Goal: Task Accomplishment & Management: Use online tool/utility

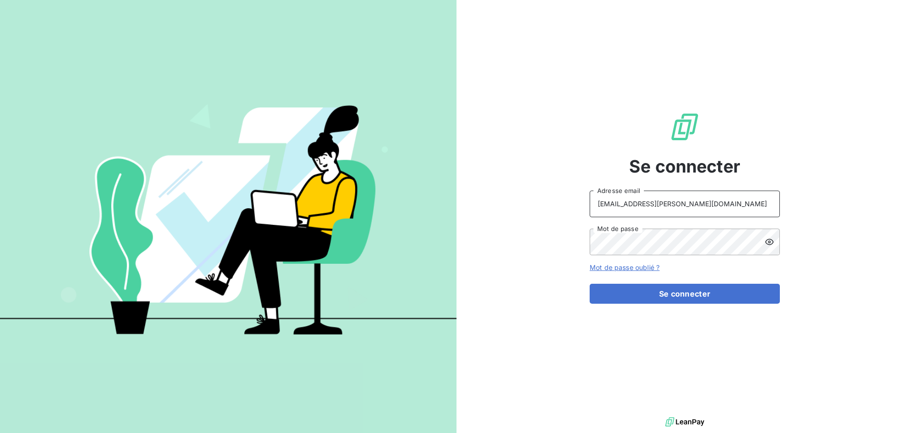
click at [659, 208] on input "[EMAIL_ADDRESS][PERSON_NAME][DOMAIN_NAME]" at bounding box center [685, 204] width 190 height 27
type input "recouvrement@serpe.fr"
click at [712, 298] on button "Se connecter" at bounding box center [685, 294] width 190 height 20
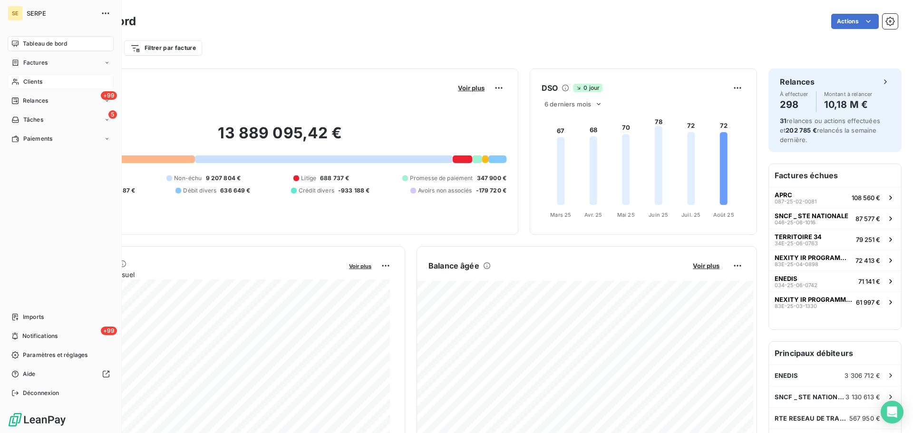
click at [43, 84] on div "Clients" at bounding box center [61, 81] width 106 height 15
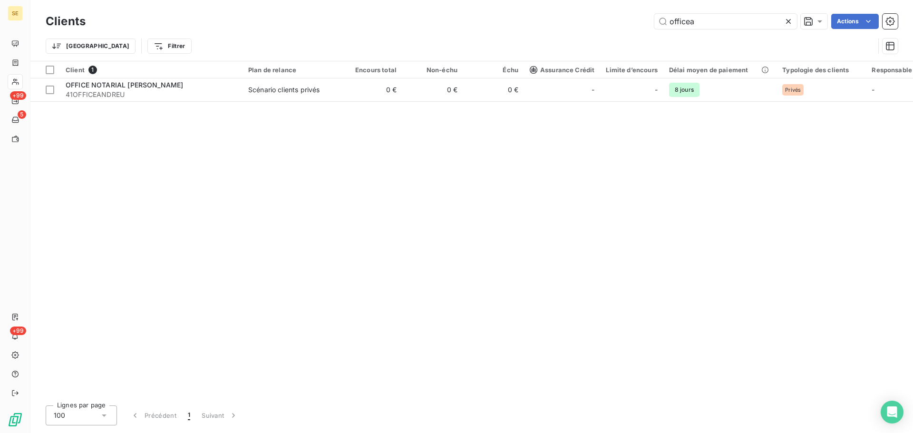
type input "officea"
click at [186, 104] on div "Client 1 Plan de relance Encours total Non-échu Échu Assurance Crédit Limite d’…" at bounding box center [471, 229] width 883 height 337
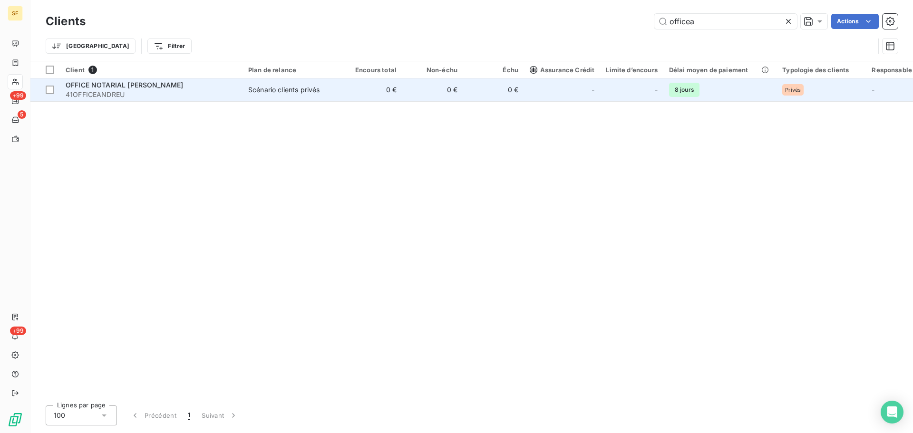
click at [190, 91] on span "41OFFICEANDREU" at bounding box center [151, 95] width 171 height 10
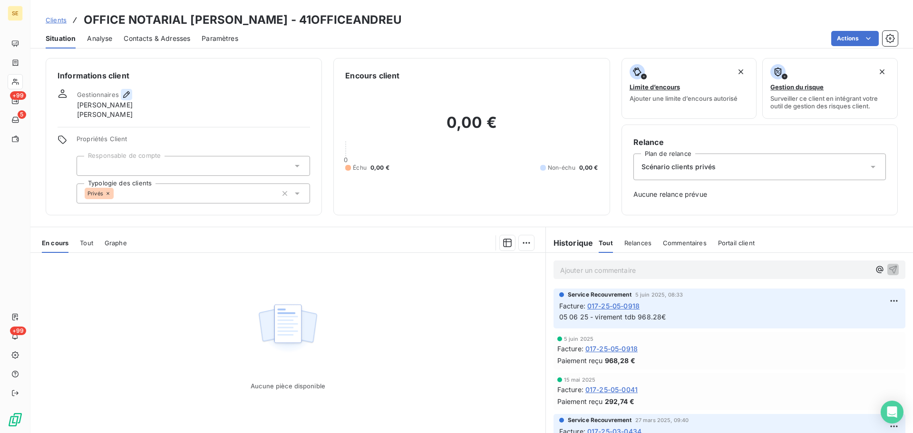
click at [129, 93] on icon "button" at bounding box center [127, 95] width 10 height 10
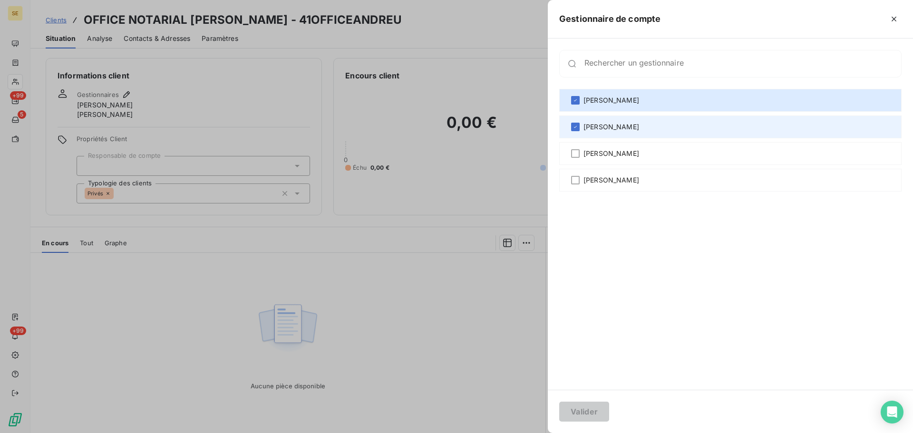
click at [602, 123] on span "[PERSON_NAME]" at bounding box center [612, 127] width 56 height 10
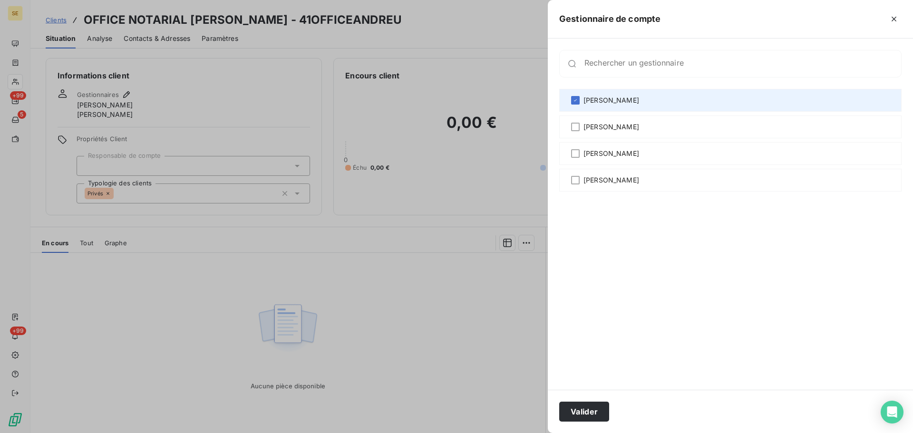
click at [602, 100] on span "[PERSON_NAME]" at bounding box center [612, 101] width 56 height 10
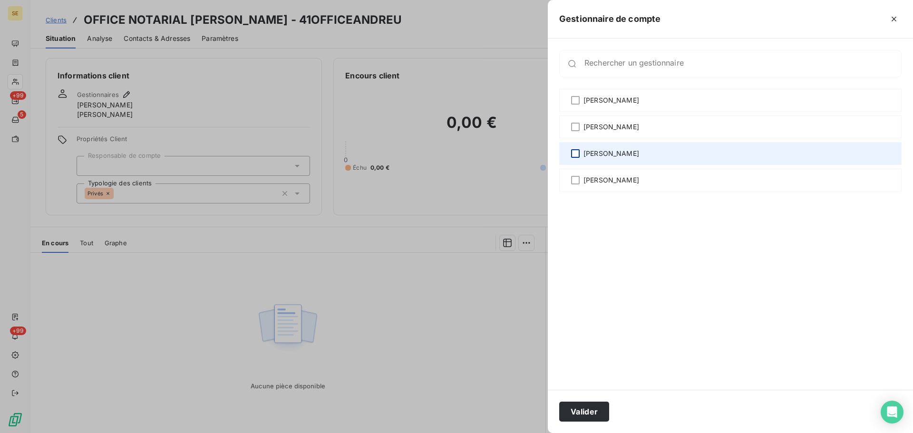
click at [576, 155] on div at bounding box center [575, 153] width 9 height 9
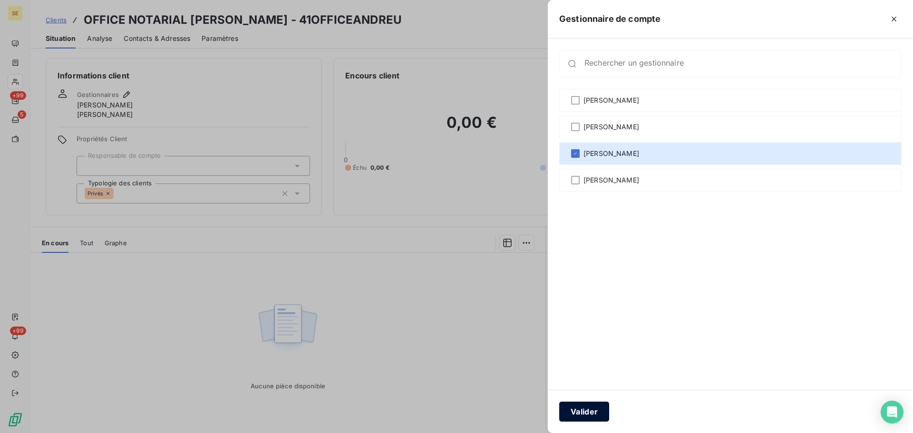
click at [600, 421] on button "Valider" at bounding box center [584, 412] width 50 height 20
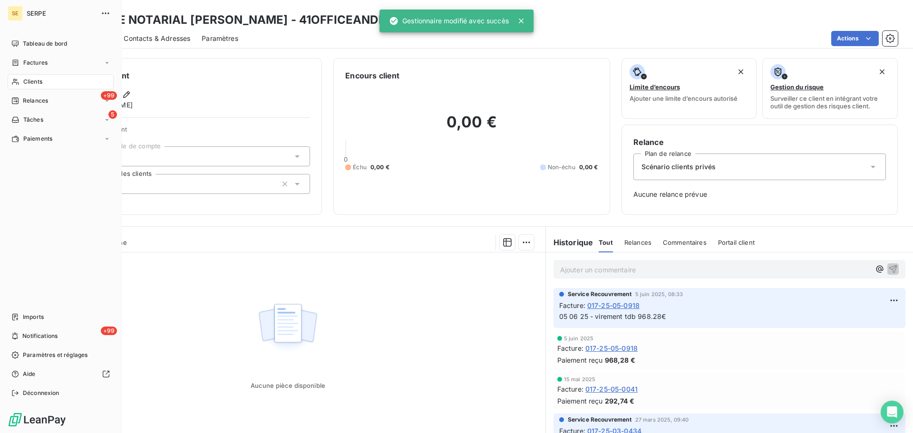
click at [25, 80] on span "Clients" at bounding box center [32, 82] width 19 height 9
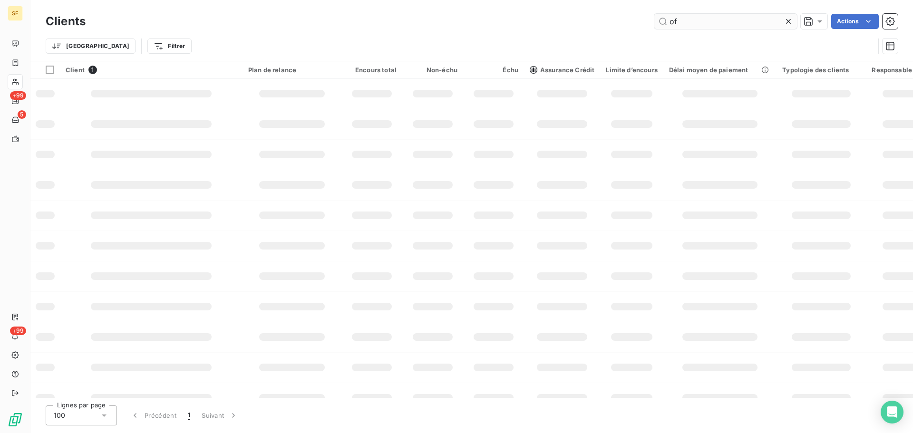
type input "o"
type input "froin"
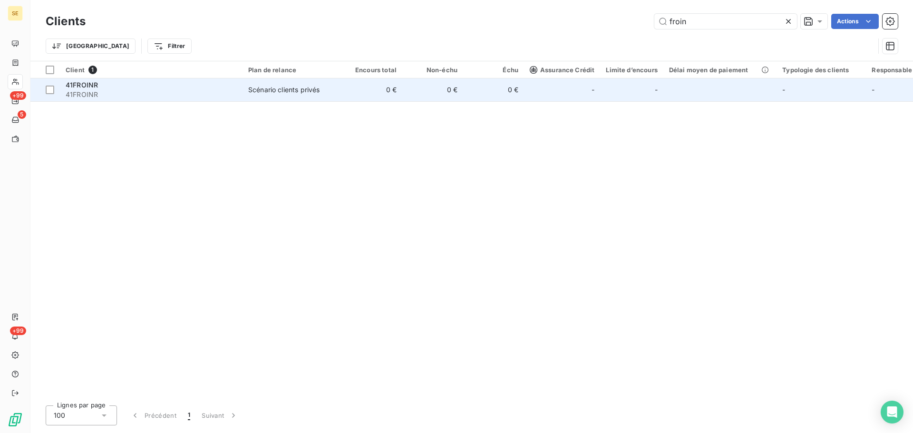
click at [182, 81] on div "41FROINR" at bounding box center [151, 85] width 171 height 10
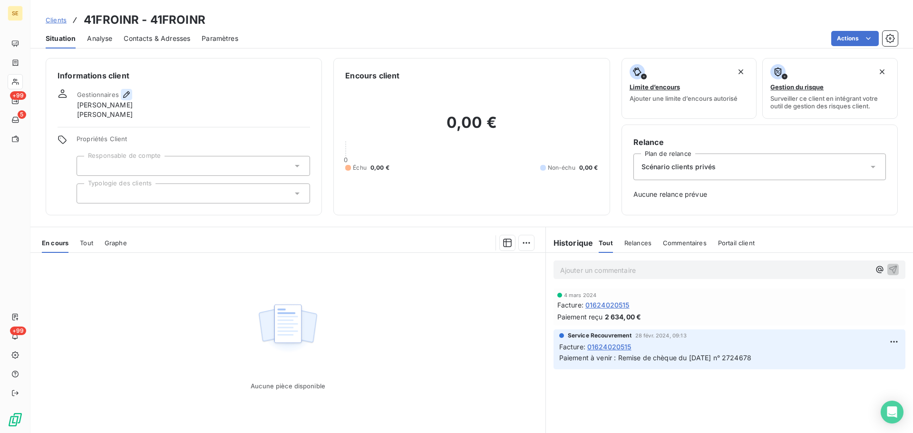
click at [127, 92] on icon "button" at bounding box center [126, 94] width 7 height 7
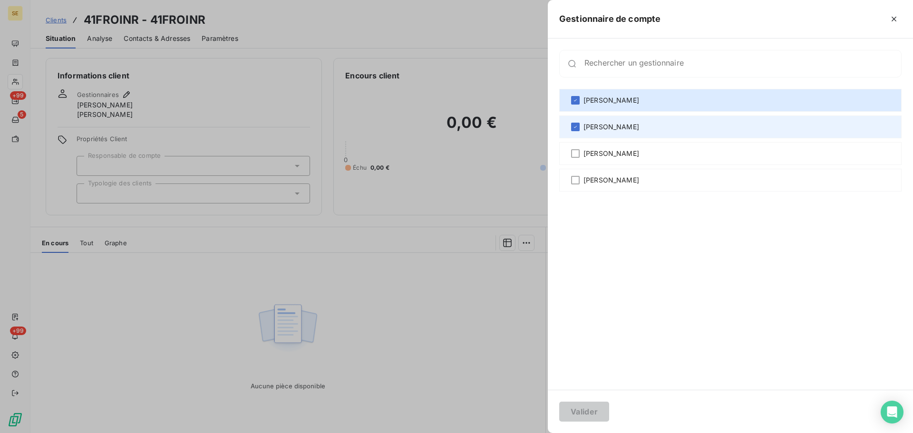
click at [748, 124] on div "[PERSON_NAME]" at bounding box center [730, 127] width 342 height 23
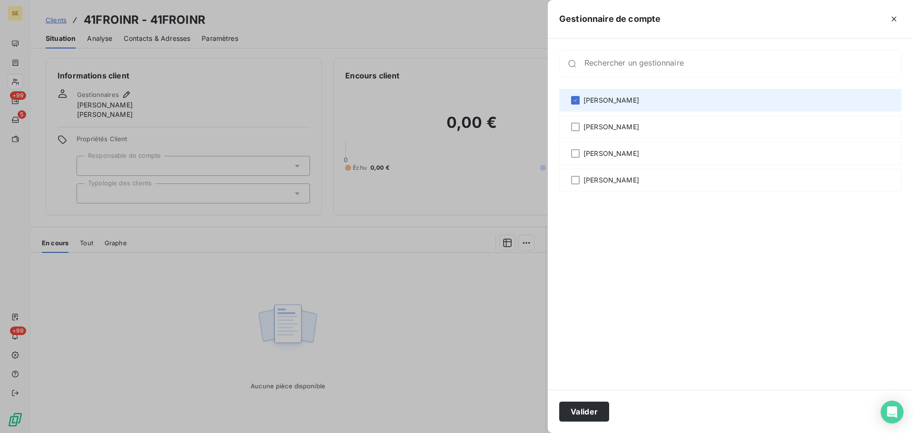
click at [728, 94] on div "[PERSON_NAME]" at bounding box center [730, 100] width 342 height 23
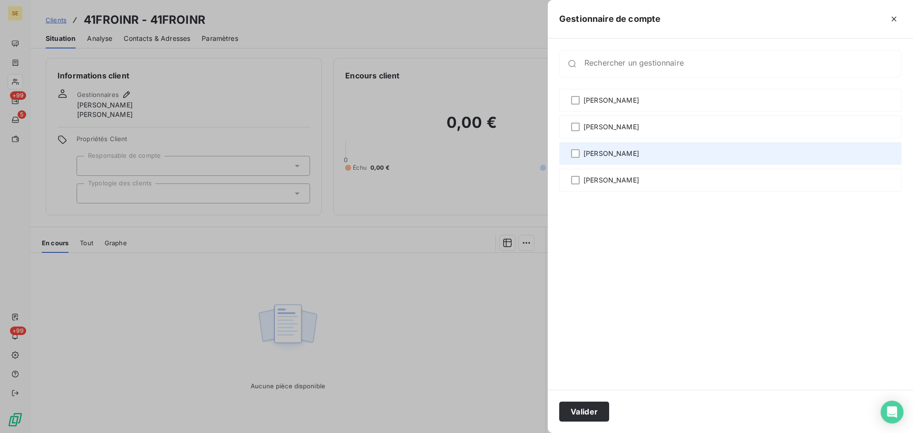
click at [669, 152] on div "[PERSON_NAME]" at bounding box center [730, 153] width 342 height 23
click at [608, 156] on span "[PERSON_NAME]" at bounding box center [612, 154] width 56 height 10
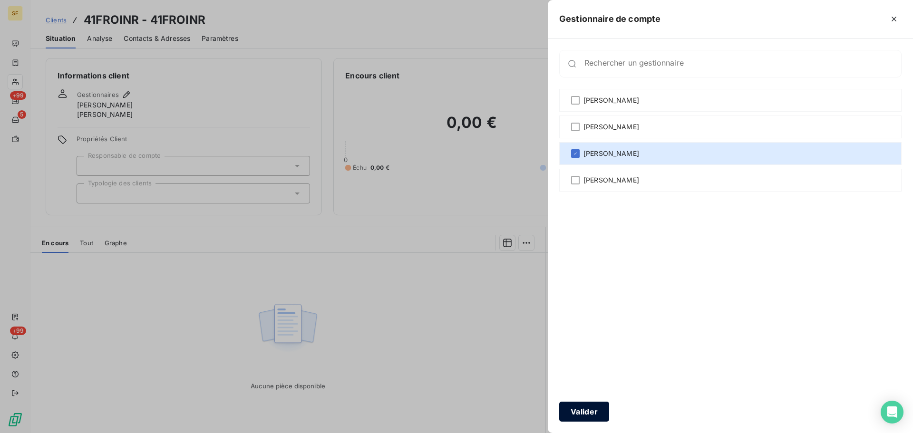
click at [591, 410] on button "Valider" at bounding box center [584, 412] width 50 height 20
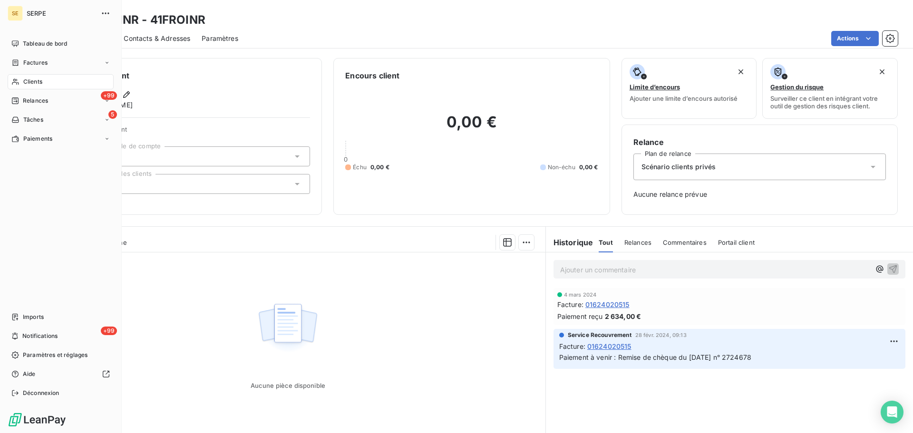
click at [48, 80] on div "Clients" at bounding box center [61, 81] width 106 height 15
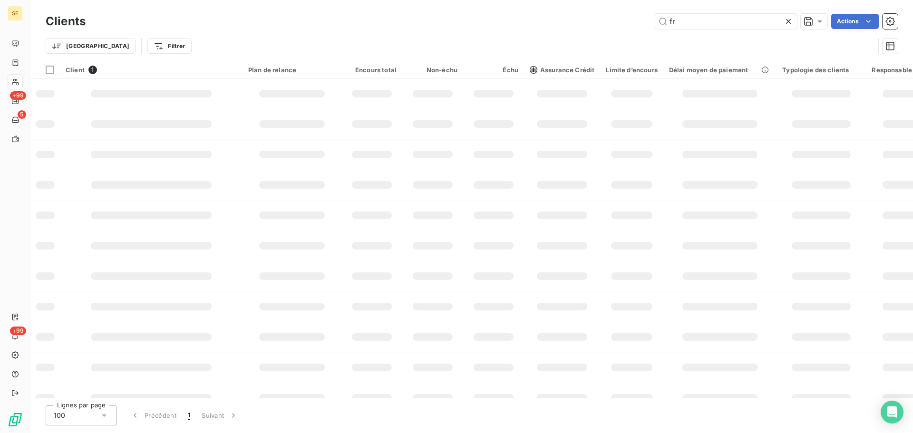
type input "f"
type input "golfpor"
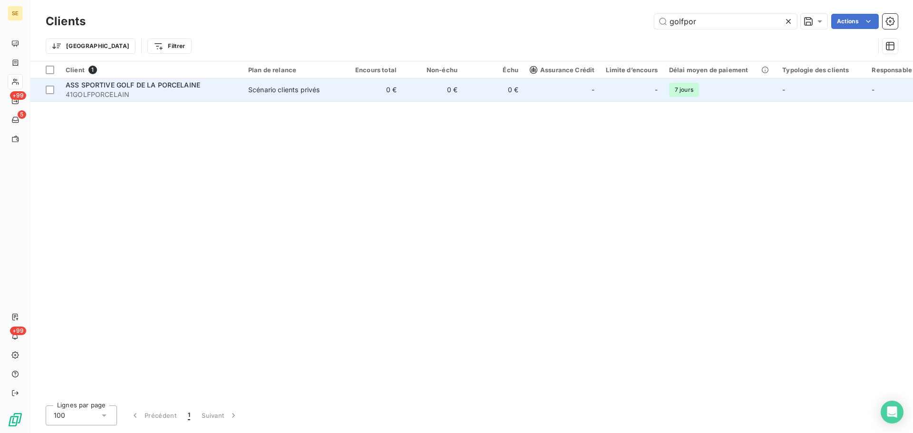
click at [232, 92] on span "41GOLFPORCELAIN" at bounding box center [151, 95] width 171 height 10
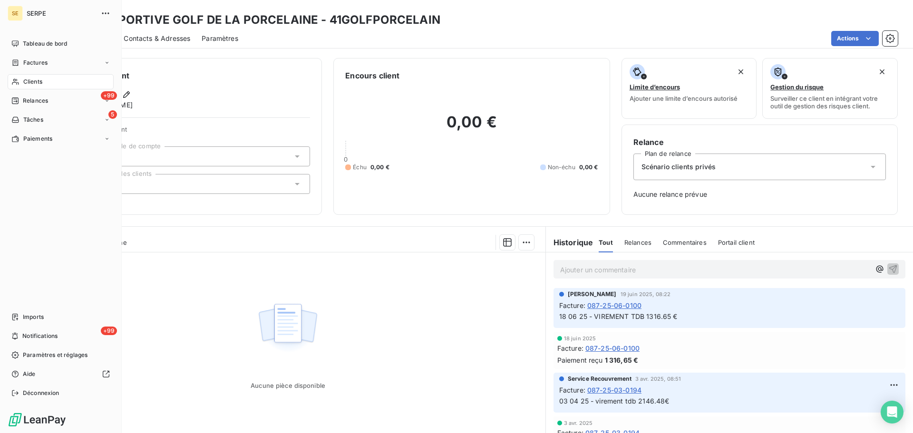
click at [56, 81] on div "Clients" at bounding box center [61, 81] width 106 height 15
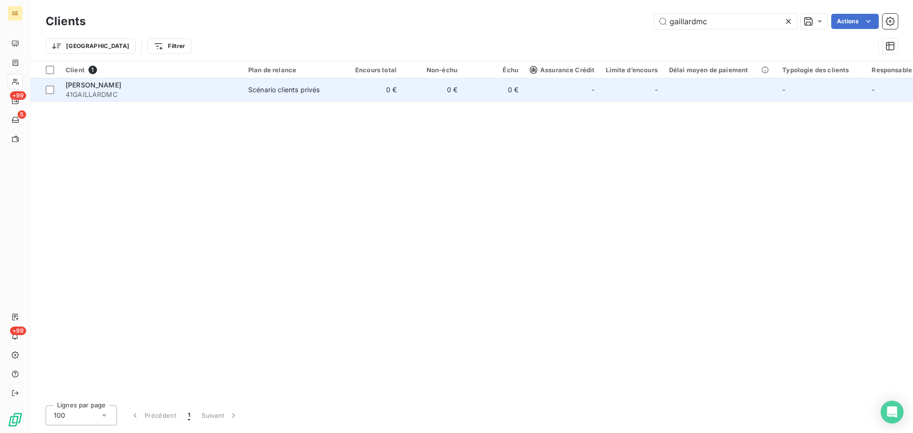
type input "gaillardmc"
click at [334, 85] on span "Scénario clients privés" at bounding box center [292, 90] width 88 height 10
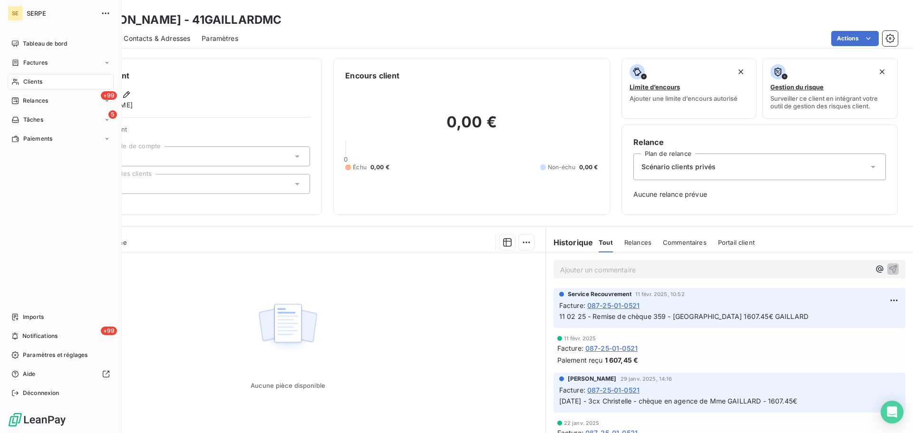
click at [33, 79] on span "Clients" at bounding box center [32, 82] width 19 height 9
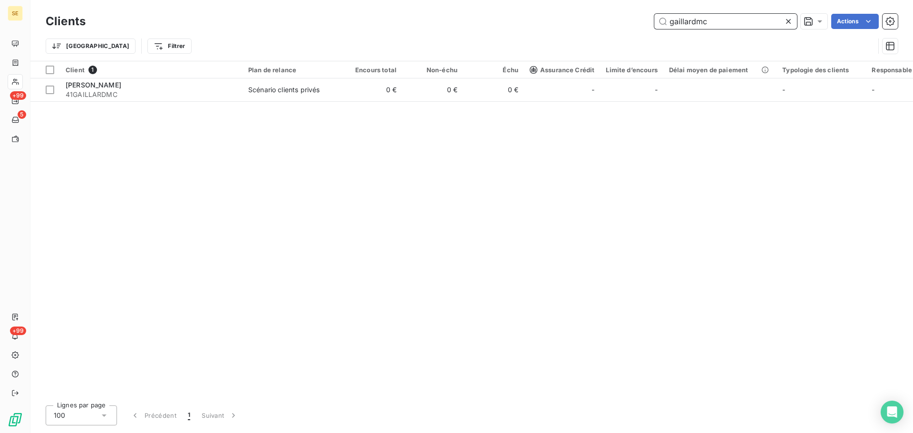
click at [725, 24] on input "gaillardmc" at bounding box center [725, 21] width 143 height 15
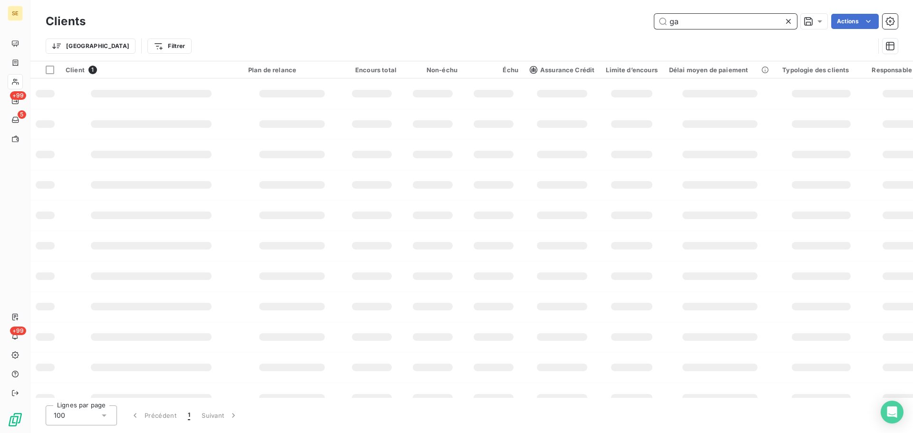
type input "g"
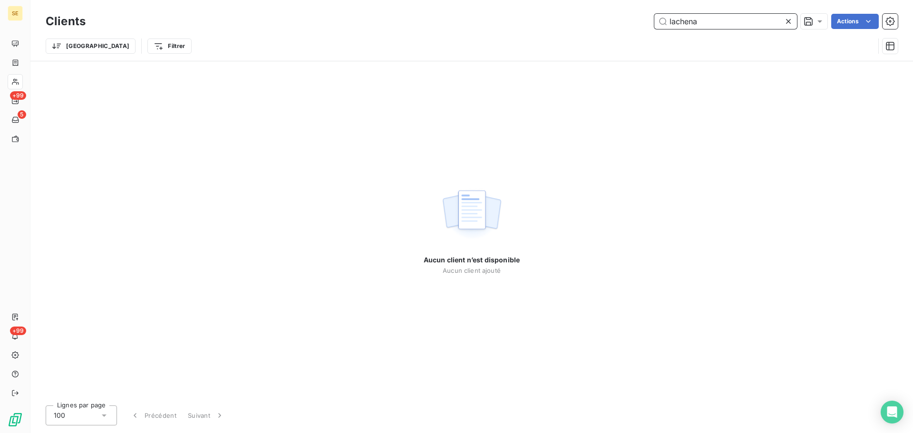
type input "lachena"
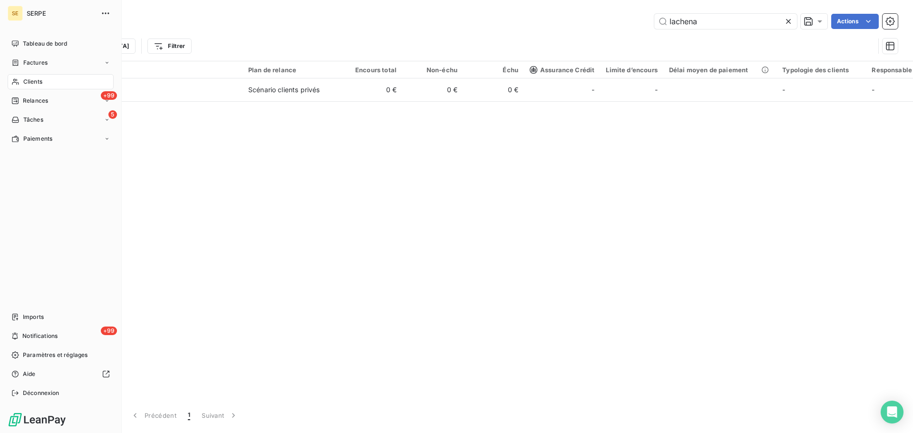
click at [28, 83] on span "Clients" at bounding box center [32, 82] width 19 height 9
click at [57, 86] on div "Clients" at bounding box center [61, 81] width 106 height 15
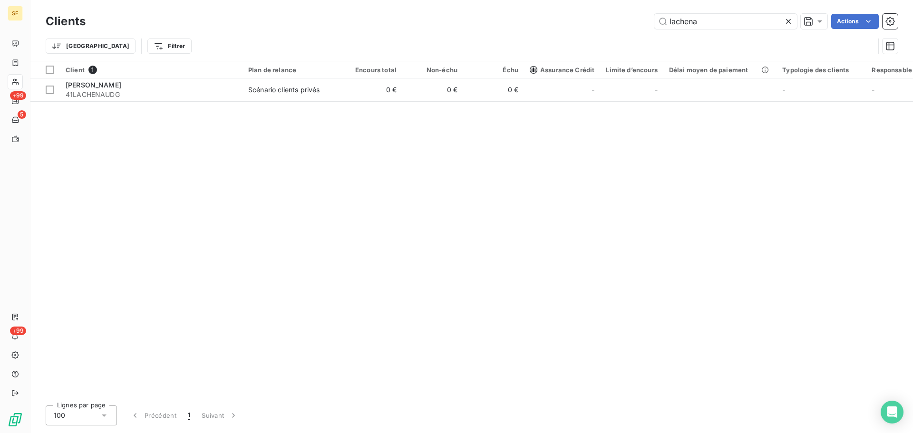
click at [788, 23] on icon at bounding box center [789, 22] width 10 height 10
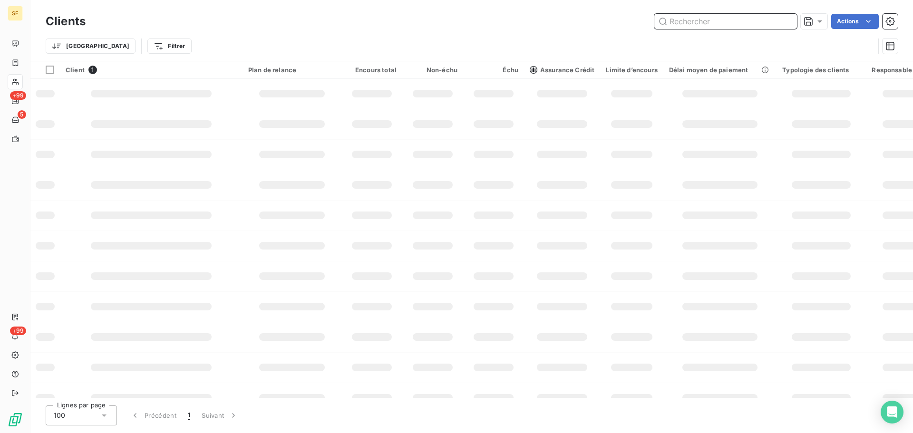
click at [694, 18] on input "text" at bounding box center [725, 21] width 143 height 15
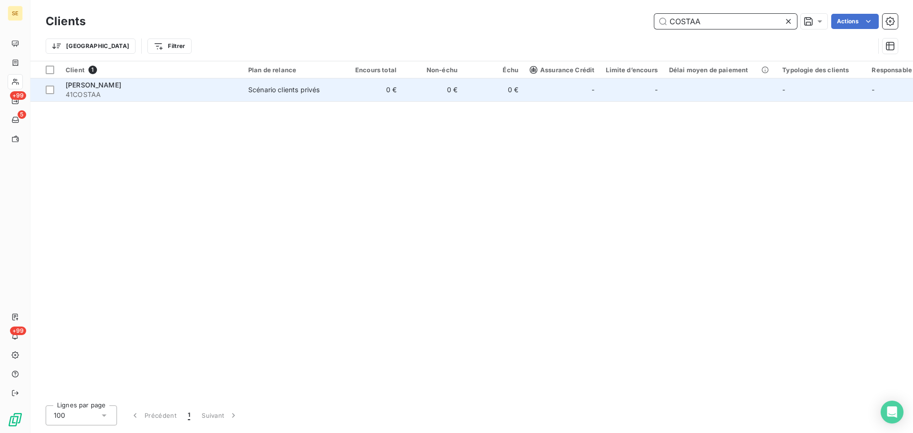
type input "COSTAA"
click at [109, 88] on span "[PERSON_NAME]" at bounding box center [94, 85] width 56 height 8
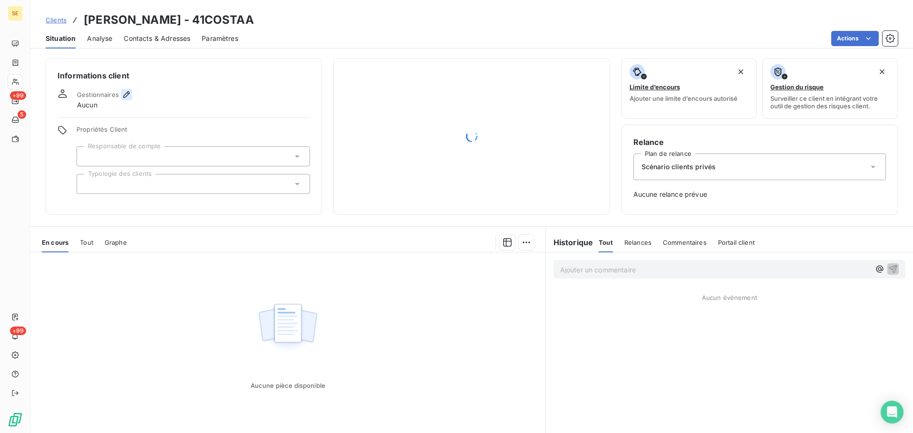
click at [125, 94] on icon "button" at bounding box center [126, 94] width 7 height 7
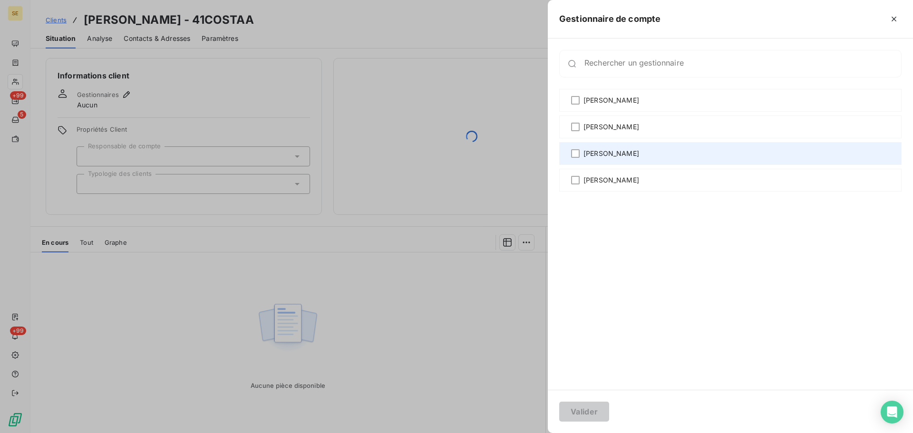
click at [632, 159] on div "[PERSON_NAME]" at bounding box center [730, 153] width 342 height 23
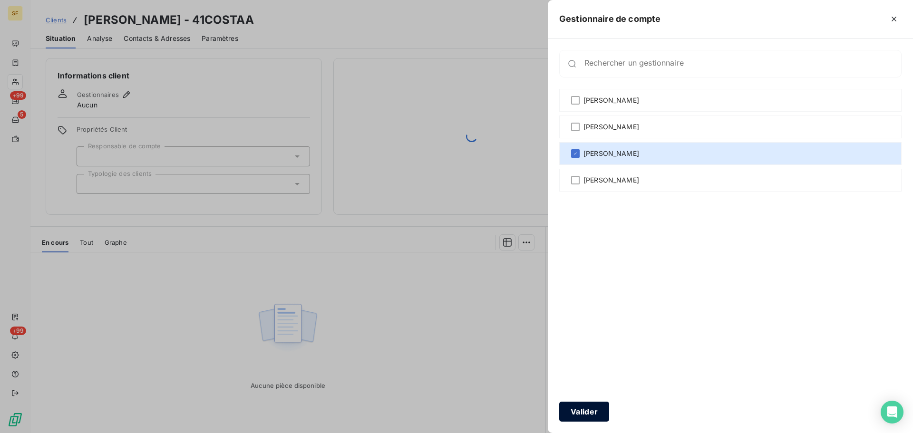
click at [591, 412] on button "Valider" at bounding box center [584, 412] width 50 height 20
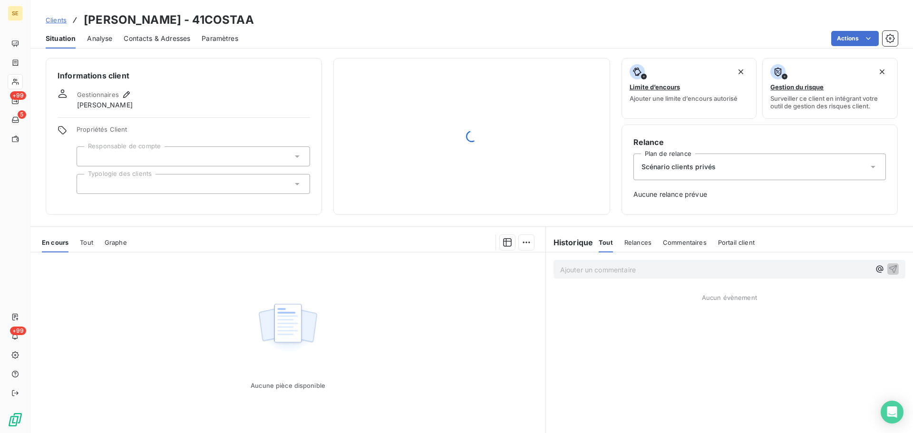
click at [429, 195] on div at bounding box center [471, 136] width 253 height 133
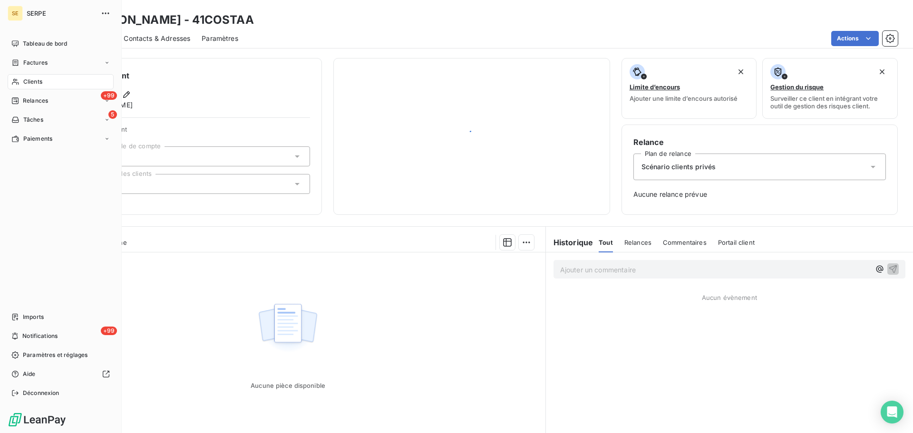
click at [17, 83] on icon at bounding box center [15, 82] width 8 height 8
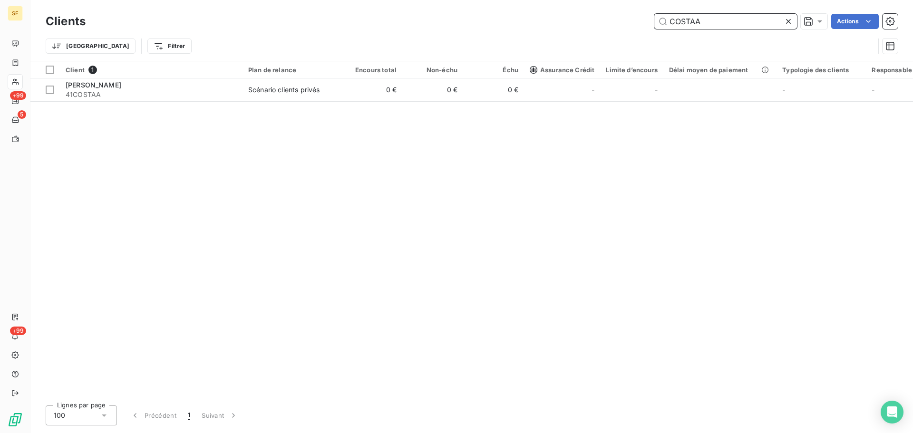
click at [714, 18] on input "COSTAA" at bounding box center [725, 21] width 143 height 15
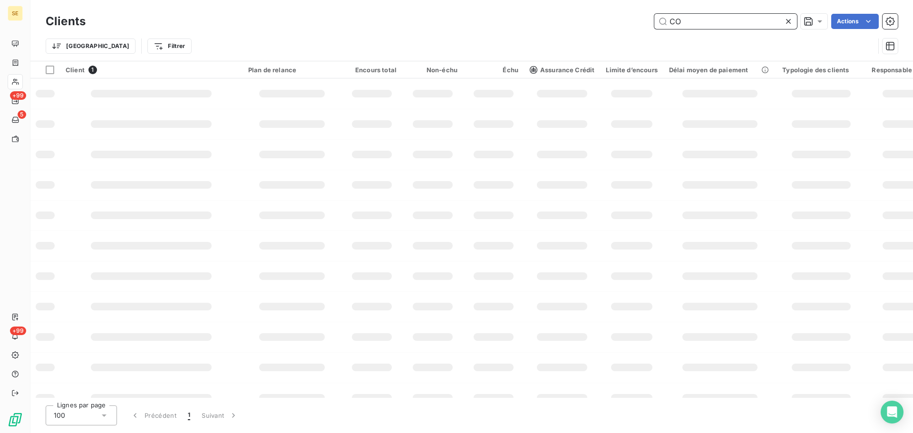
type input "C"
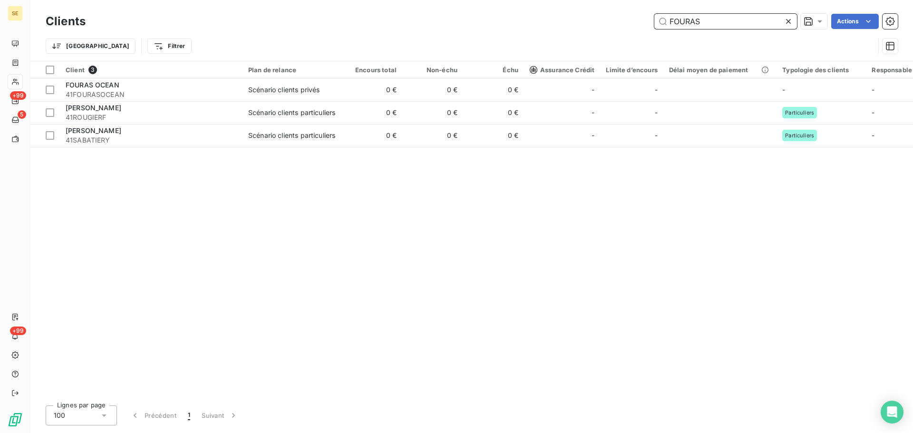
type input "FOURASO"
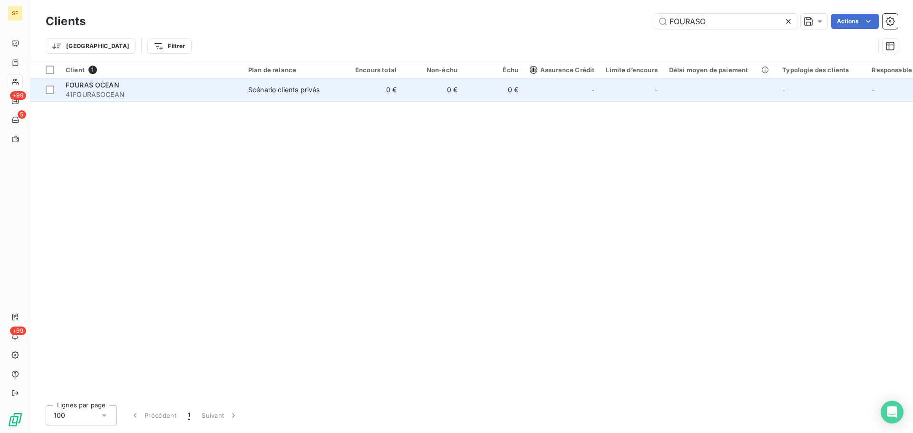
click at [130, 96] on span "41FOURASOCEAN" at bounding box center [151, 95] width 171 height 10
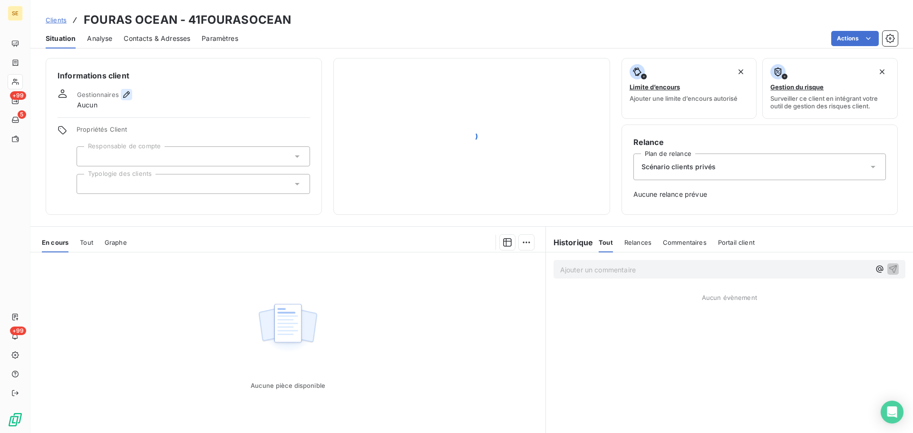
click at [123, 92] on icon "button" at bounding box center [127, 95] width 10 height 10
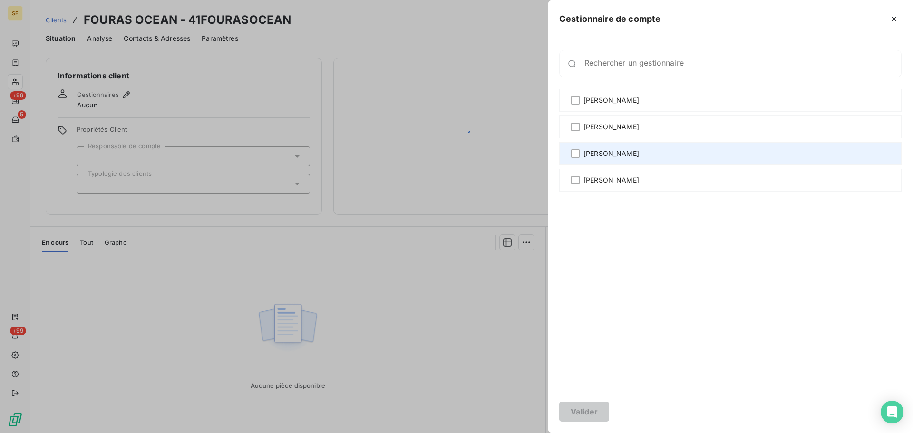
click at [595, 153] on span "[PERSON_NAME]" at bounding box center [612, 154] width 56 height 10
click at [572, 151] on div at bounding box center [575, 153] width 9 height 9
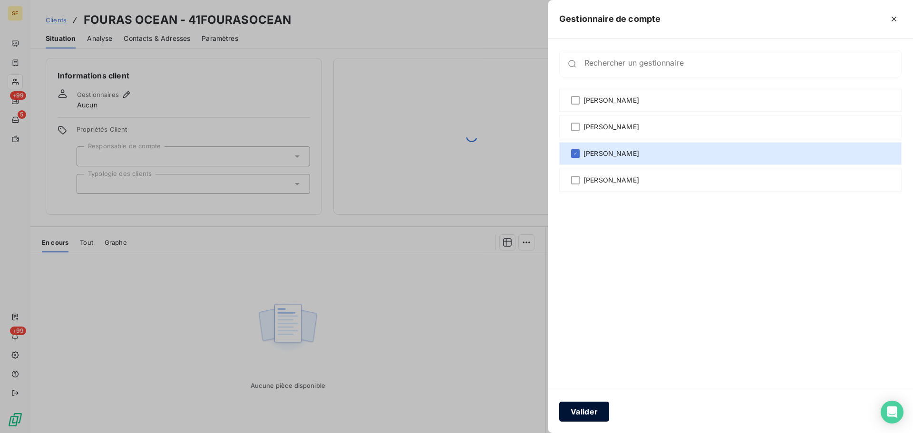
click at [603, 413] on button "Valider" at bounding box center [584, 412] width 50 height 20
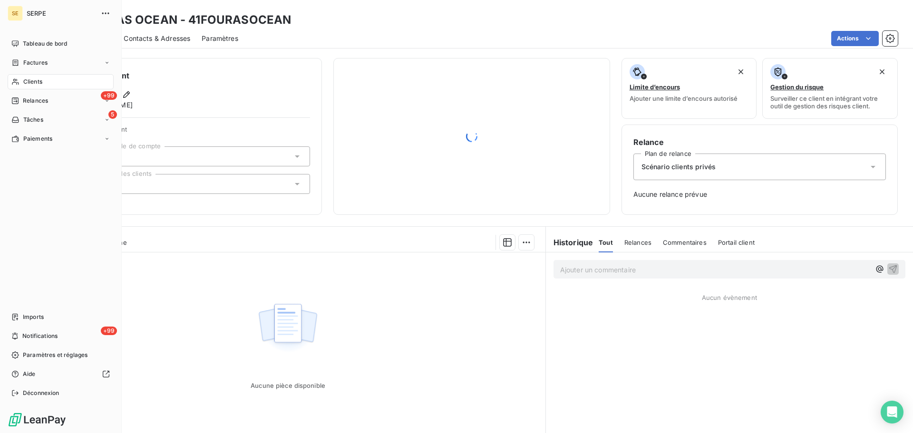
click at [48, 78] on div "Clients" at bounding box center [61, 81] width 106 height 15
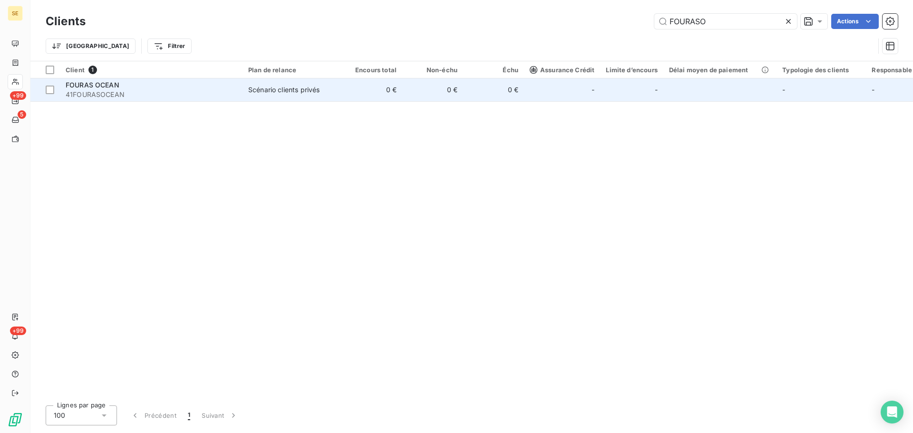
click at [386, 98] on td "0 €" at bounding box center [371, 89] width 61 height 23
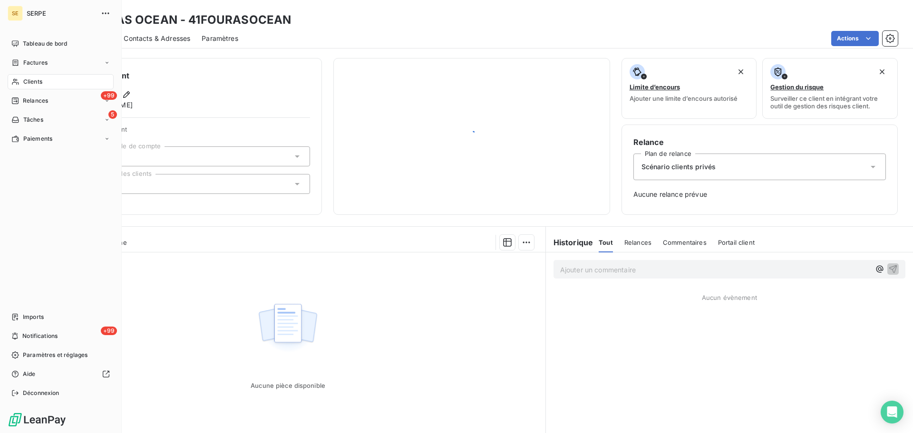
click at [30, 78] on span "Clients" at bounding box center [32, 82] width 19 height 9
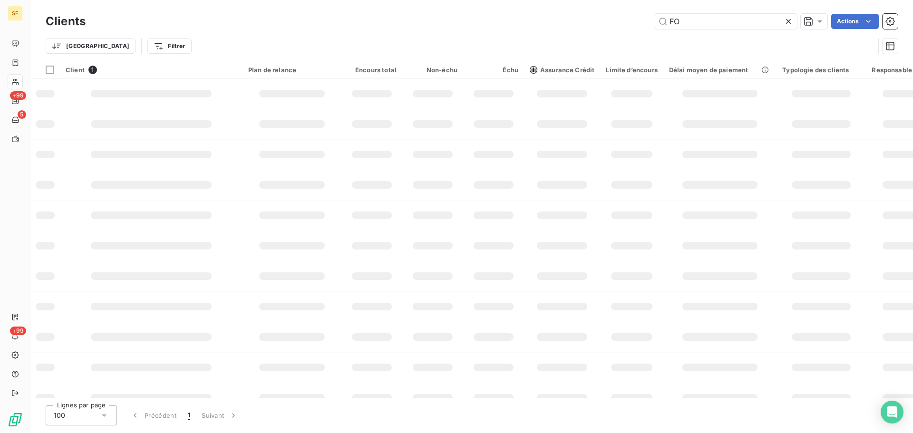
type input "F"
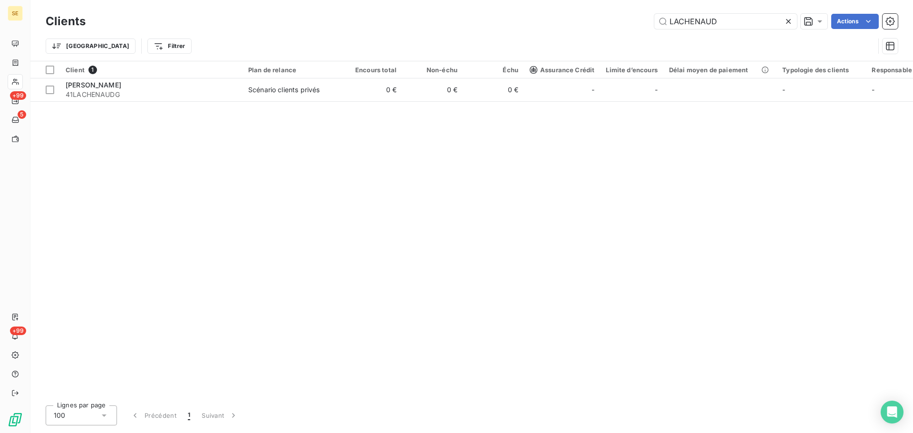
type input "LACHENAUD"
click at [343, 104] on div "Client 1 Plan de relance Encours total Non-échu Échu Assurance Crédit Limite d’…" at bounding box center [471, 229] width 883 height 337
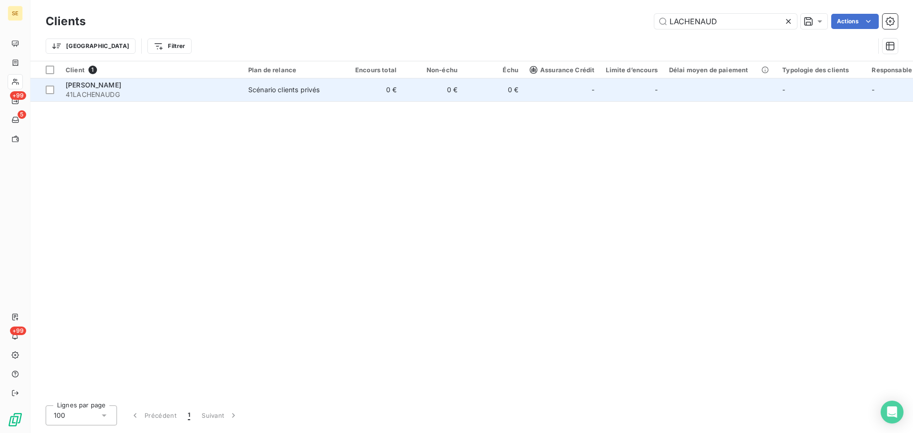
click at [371, 96] on td "0 €" at bounding box center [371, 89] width 61 height 23
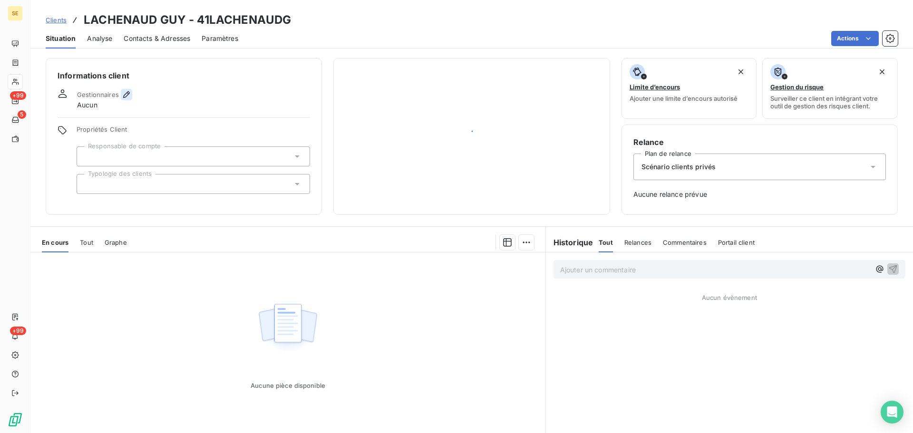
click at [124, 94] on icon "button" at bounding box center [127, 95] width 10 height 10
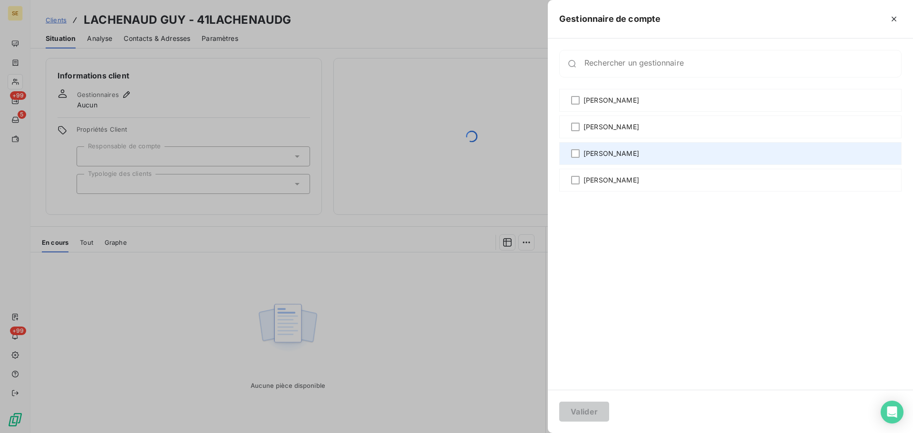
click at [600, 155] on span "[PERSON_NAME]" at bounding box center [612, 154] width 56 height 10
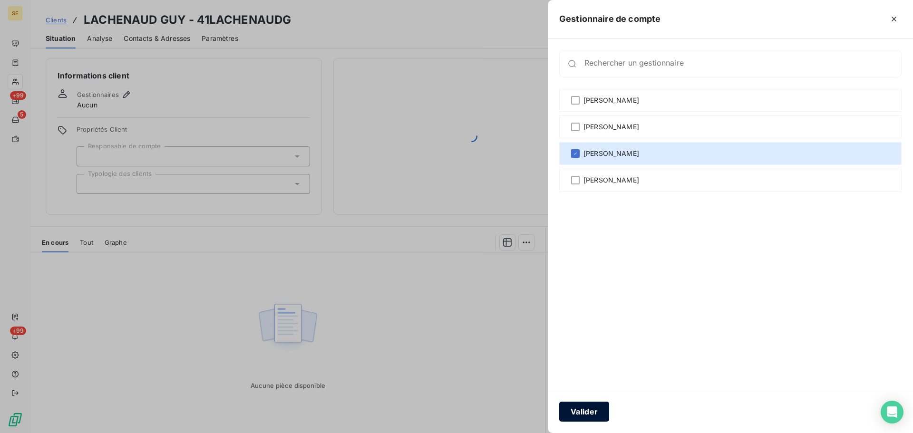
click at [601, 412] on button "Valider" at bounding box center [584, 412] width 50 height 20
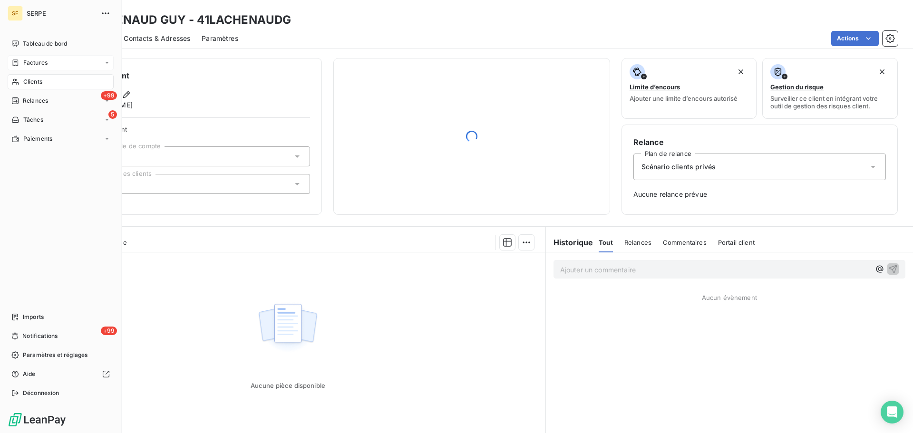
click at [27, 61] on span "Factures" at bounding box center [35, 63] width 24 height 9
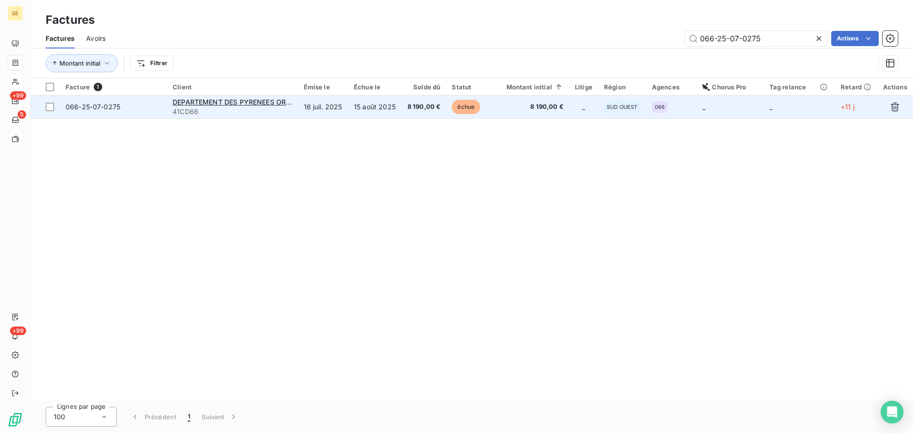
type input "066-25-07-0275"
click at [380, 110] on td "15 août 2025" at bounding box center [374, 107] width 53 height 23
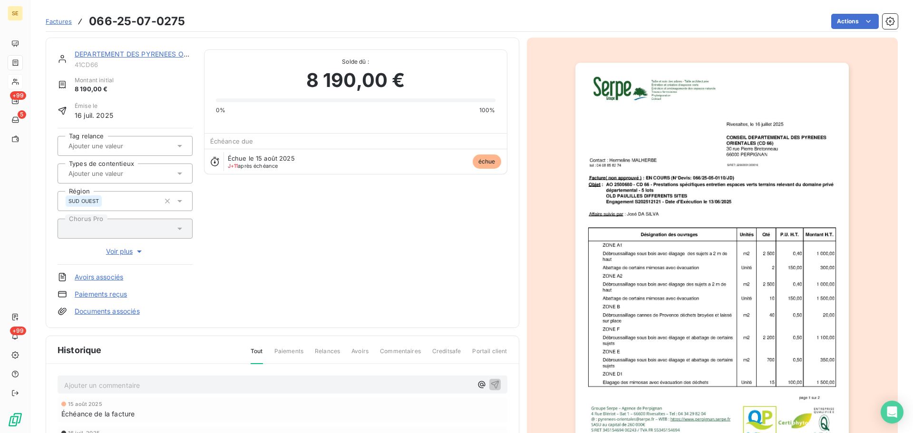
scroll to position [127, 0]
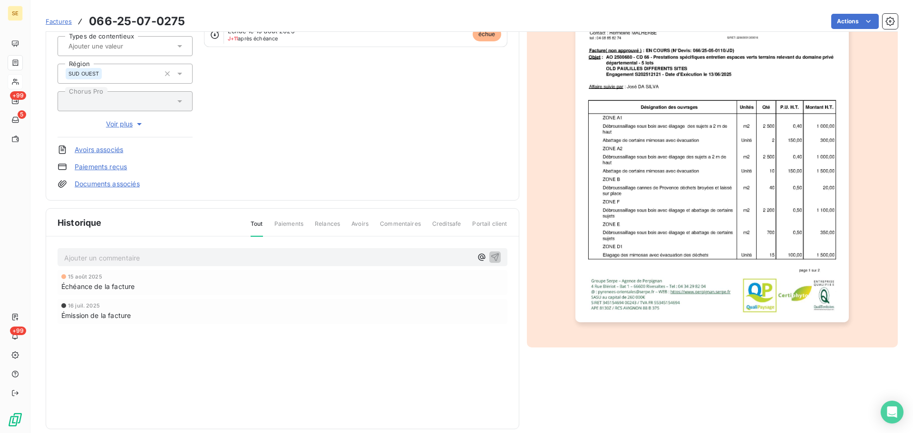
click at [710, 193] on img "button" at bounding box center [711, 128] width 273 height 387
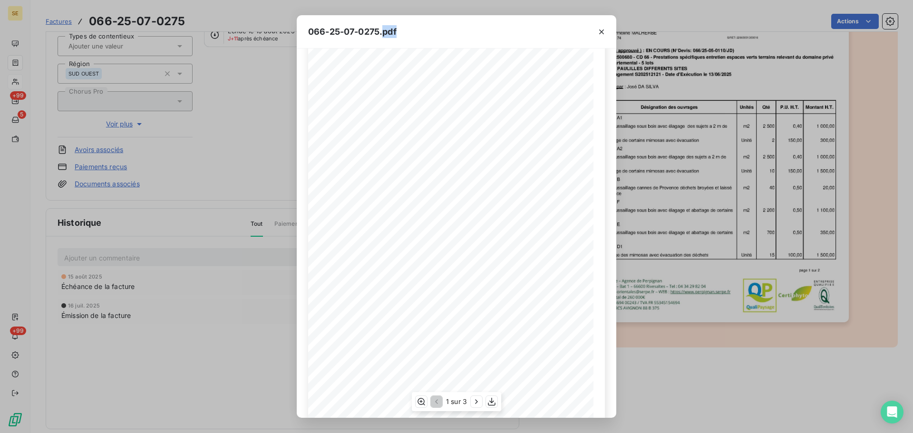
scroll to position [57, 0]
click at [478, 400] on icon "button" at bounding box center [477, 402] width 10 height 10
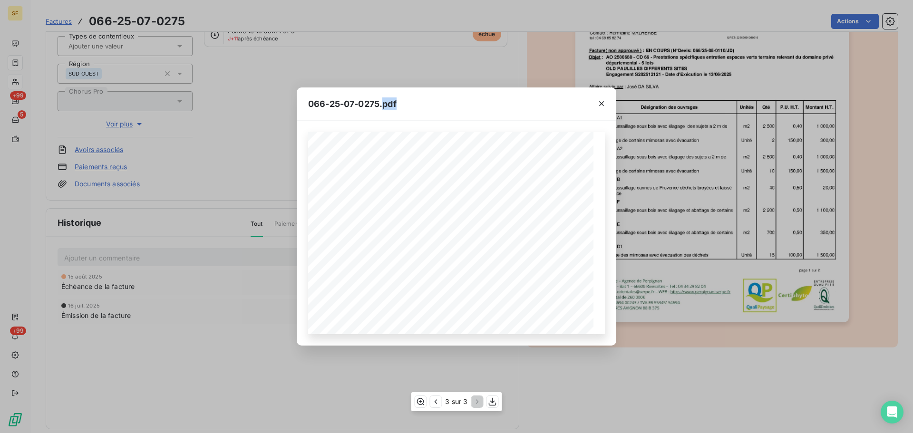
scroll to position [0, 0]
click at [599, 104] on icon "button" at bounding box center [602, 104] width 10 height 10
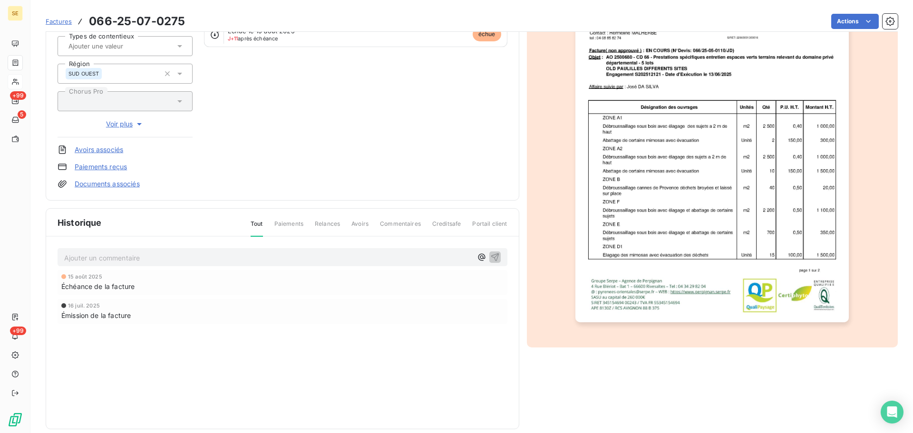
click at [187, 266] on div "Ajouter un commentaire ﻿" at bounding box center [283, 257] width 450 height 19
click at [189, 251] on div "Ajouter un commentaire ﻿" at bounding box center [268, 257] width 408 height 13
click at [235, 261] on p "Ajouter un commentaire ﻿" at bounding box center [268, 258] width 408 height 12
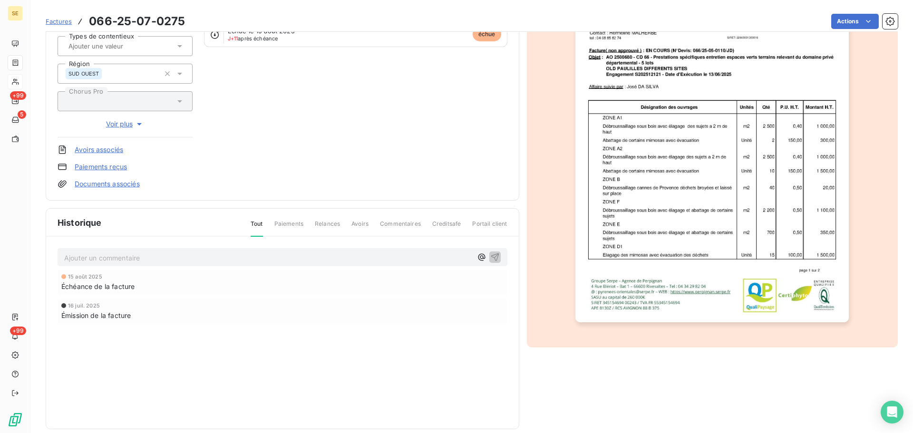
click at [235, 261] on p "Ajouter un commentaire ﻿" at bounding box center [268, 258] width 408 height 12
click at [493, 259] on icon "button" at bounding box center [495, 257] width 8 height 8
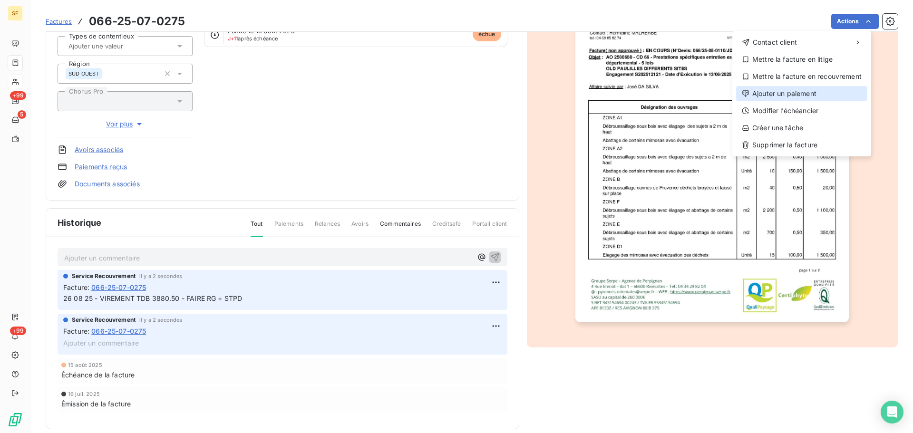
click at [818, 97] on div "Ajouter un paiement" at bounding box center [801, 93] width 131 height 15
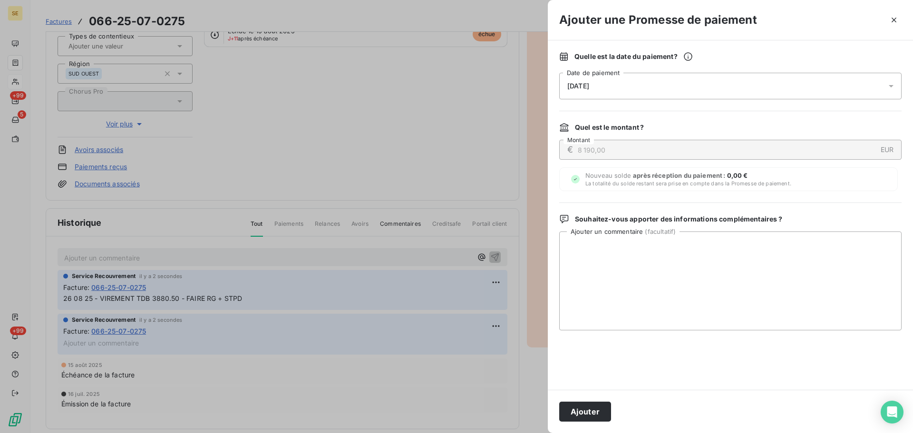
click at [758, 87] on div "[DATE]" at bounding box center [730, 86] width 342 height 27
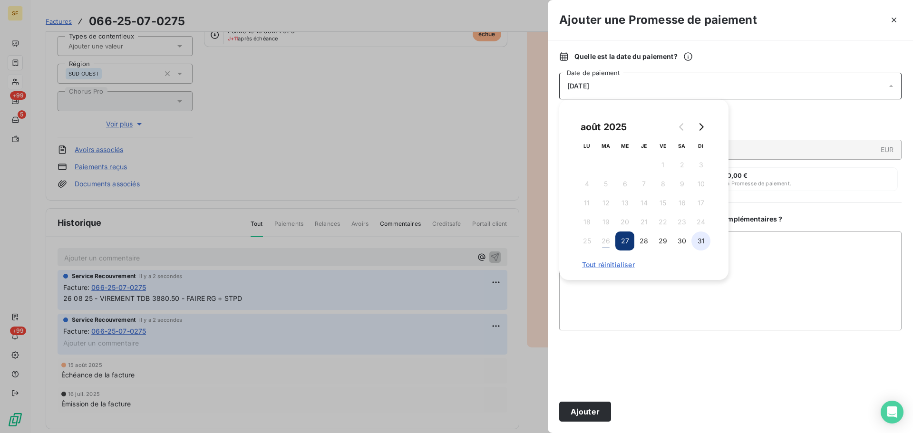
click at [709, 240] on button "31" at bounding box center [701, 241] width 19 height 19
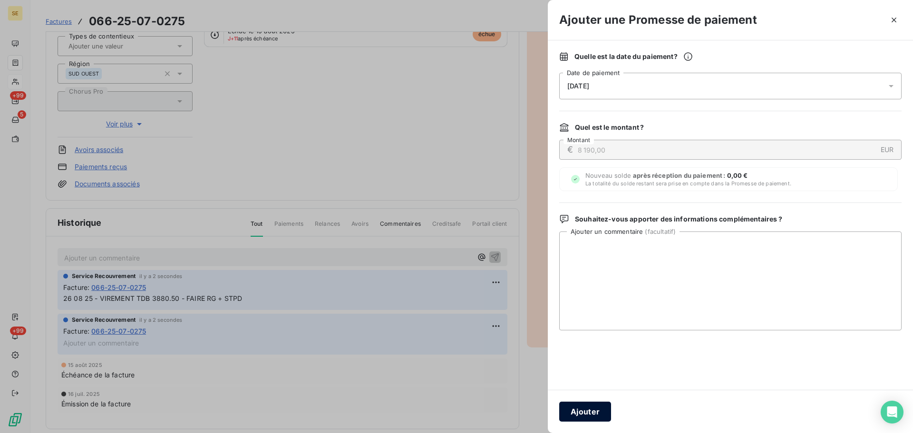
click at [595, 412] on button "Ajouter" at bounding box center [585, 412] width 52 height 20
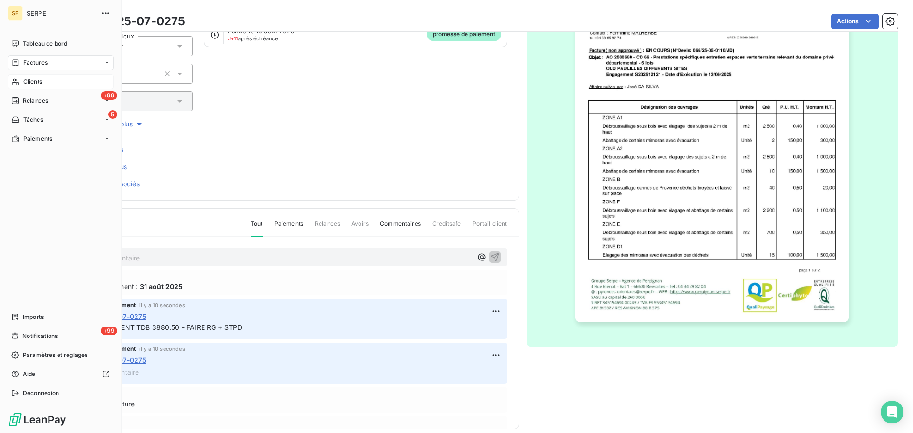
click at [46, 59] on span "Factures" at bounding box center [35, 63] width 24 height 9
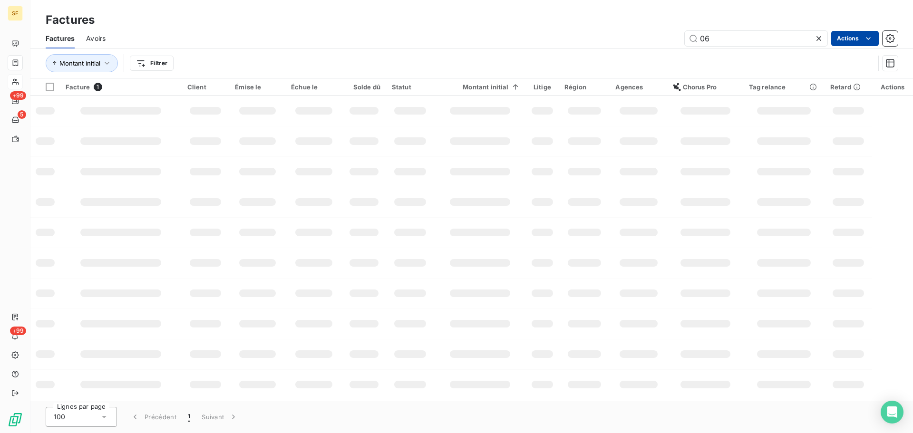
type input "0"
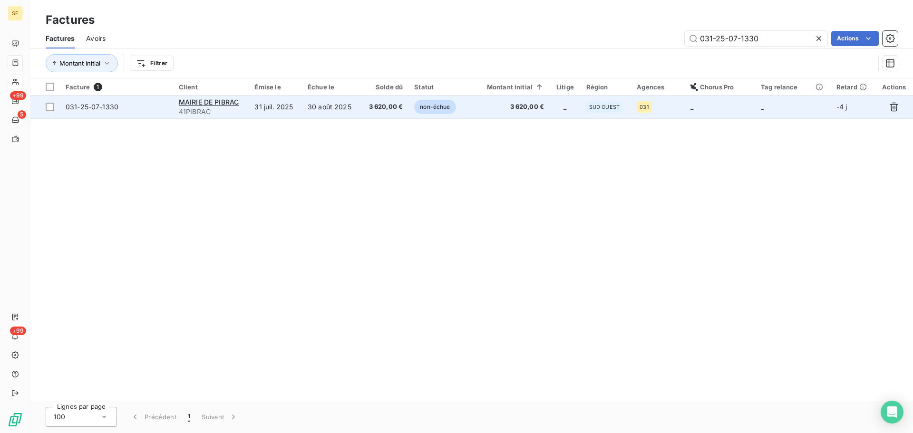
type input "031-25-07-1330"
click at [321, 105] on td "30 août 2025" at bounding box center [331, 107] width 59 height 23
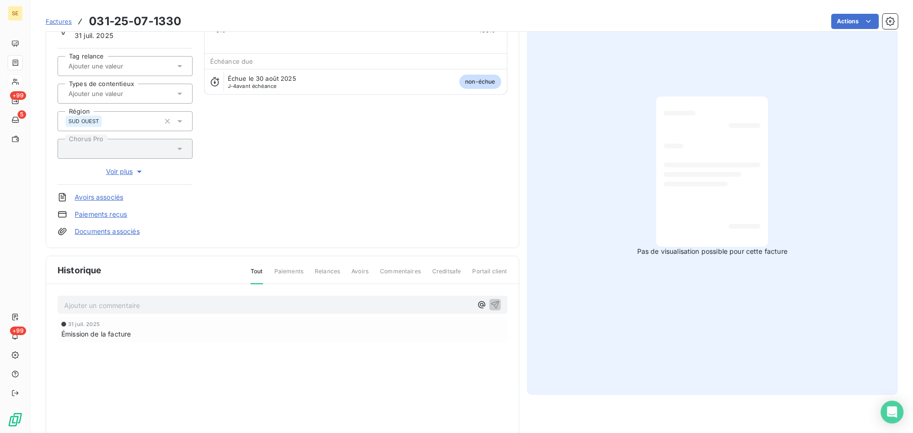
scroll to position [139, 0]
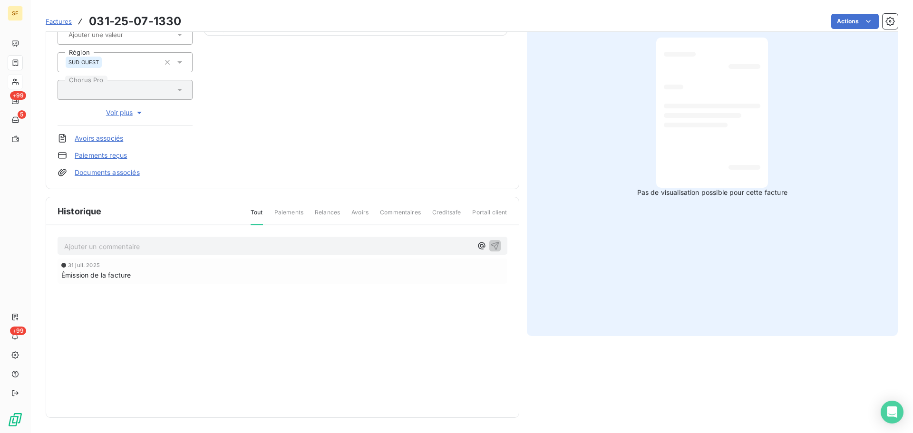
click at [245, 249] on p "Ajouter un commentaire ﻿" at bounding box center [268, 247] width 408 height 12
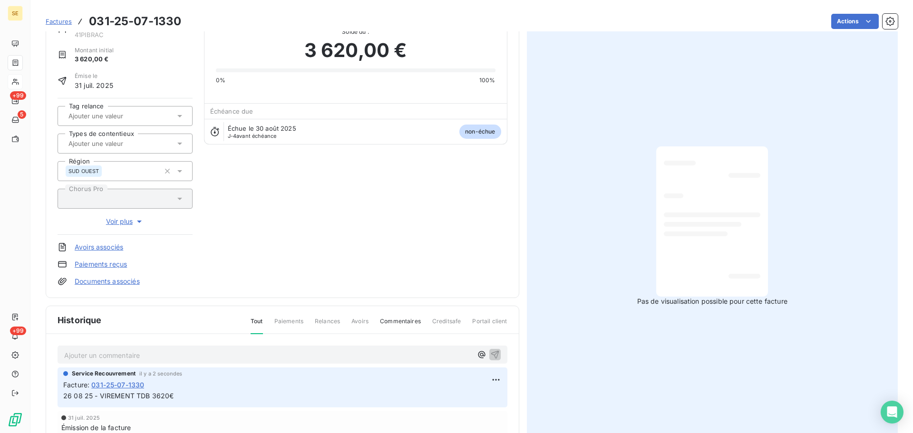
scroll to position [0, 0]
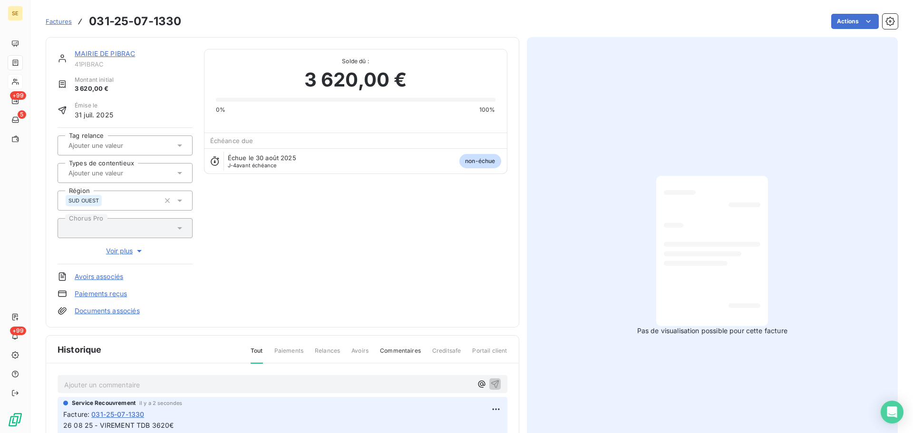
click at [113, 55] on link "MAIRIE DE PIBRAC" at bounding box center [105, 53] width 60 height 8
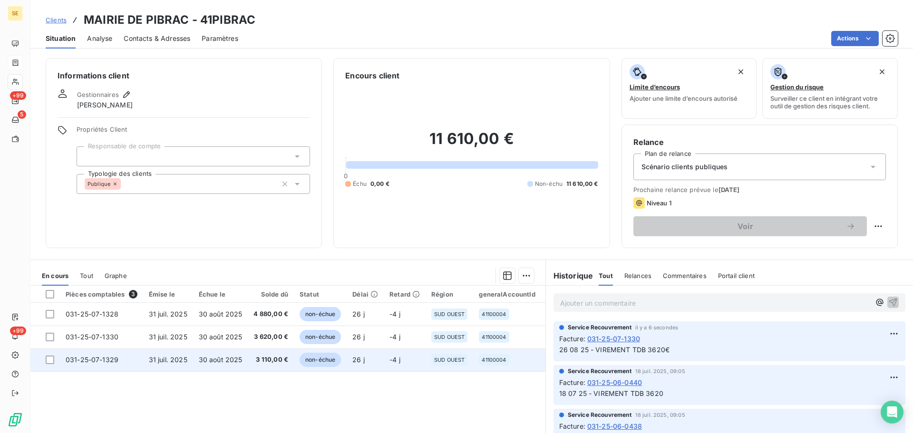
click at [251, 359] on td "3 110,00 €" at bounding box center [271, 360] width 46 height 23
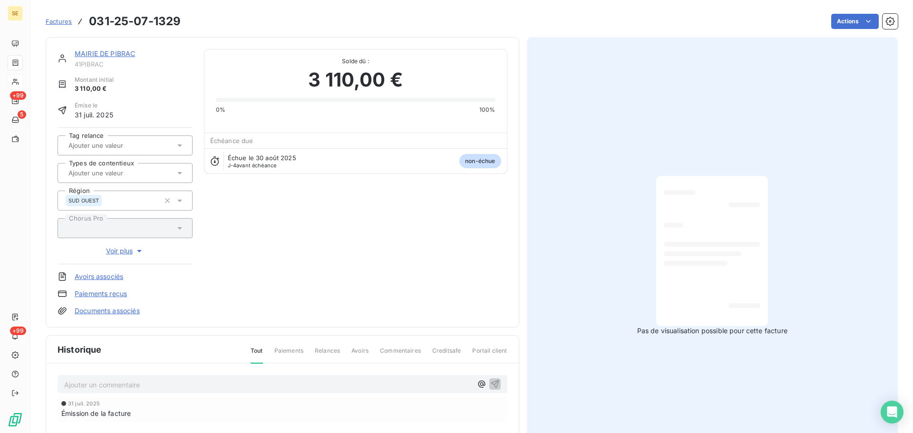
click at [205, 382] on p "Ajouter un commentaire ﻿" at bounding box center [268, 385] width 408 height 12
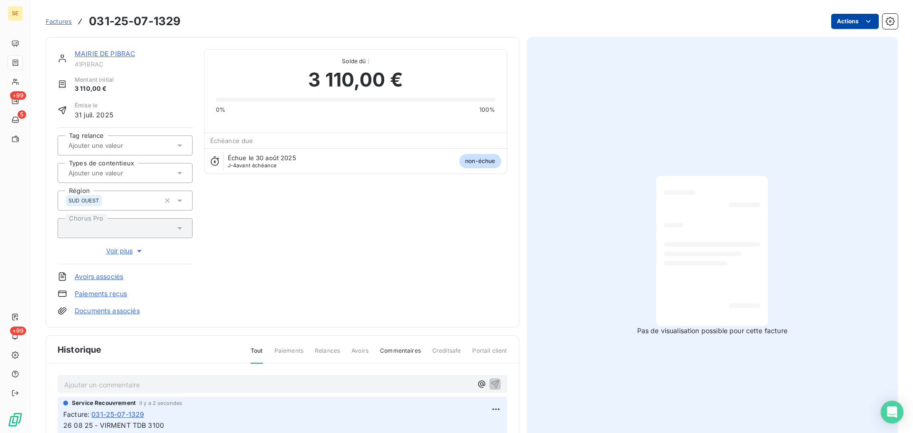
click at [854, 22] on html "SE +99 5 +99 Factures 031-25-07-1329 Actions MAIRIE DE PIBRAC 41PIBRAC Montant …" at bounding box center [456, 216] width 913 height 433
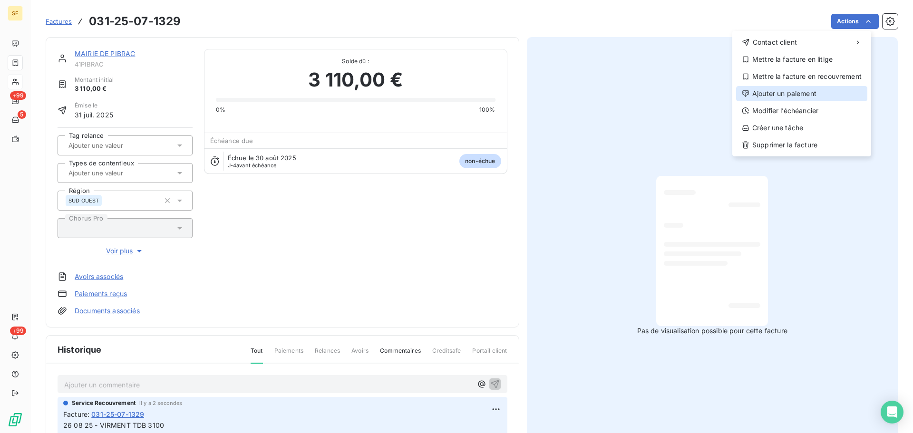
click at [814, 93] on div "Ajouter un paiement" at bounding box center [801, 93] width 131 height 15
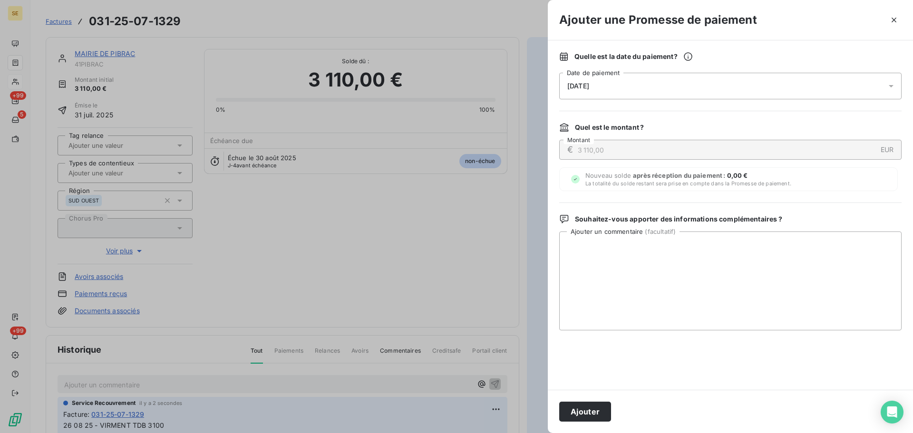
click at [342, 298] on div at bounding box center [456, 216] width 913 height 433
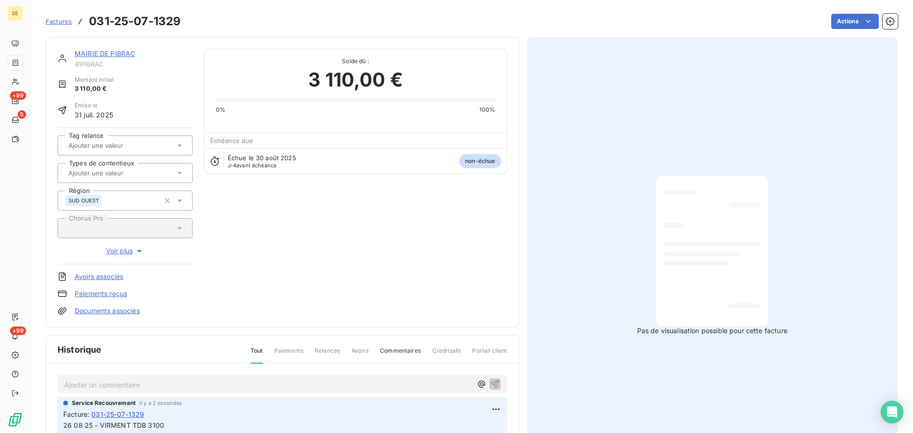
click at [116, 54] on link "MAIRIE DE PIBRAC" at bounding box center [105, 53] width 60 height 8
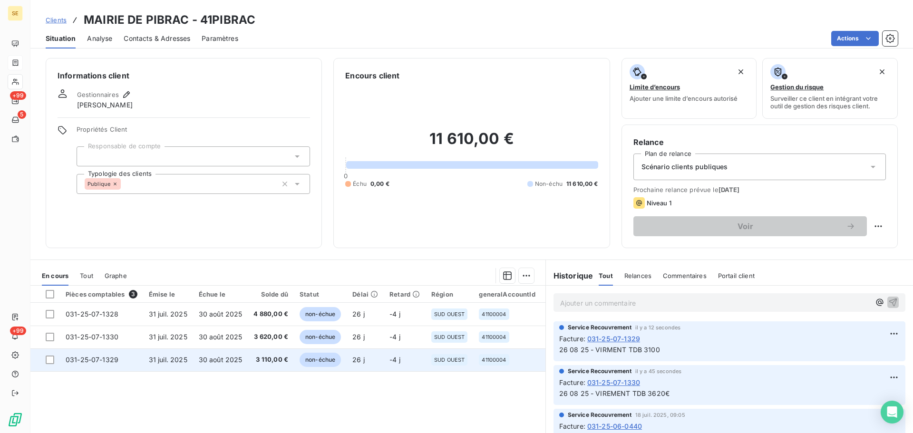
click at [256, 361] on span "3 110,00 €" at bounding box center [271, 360] width 35 height 10
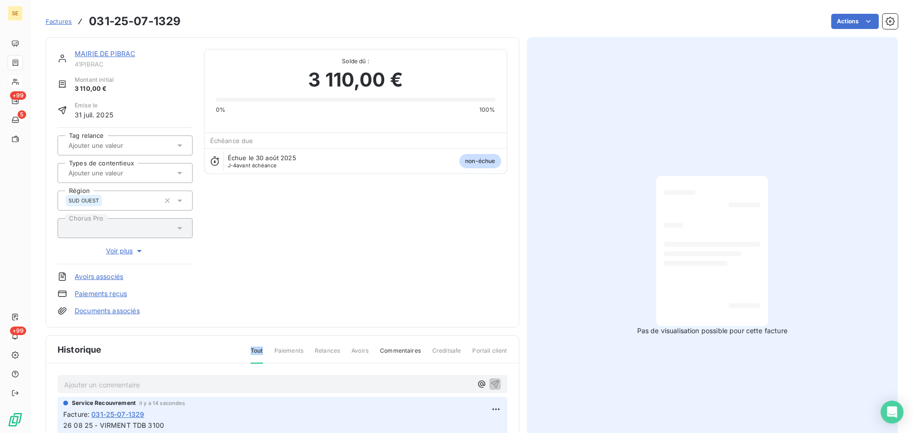
click at [842, 31] on div "Factures 031-25-07-1329 Actions" at bounding box center [472, 21] width 852 height 20
click at [844, 26] on html "SE +99 5 +99 Factures 031-25-07-1329 Actions MAIRIE DE PIBRAC 41PIBRAC Montant …" at bounding box center [456, 216] width 913 height 433
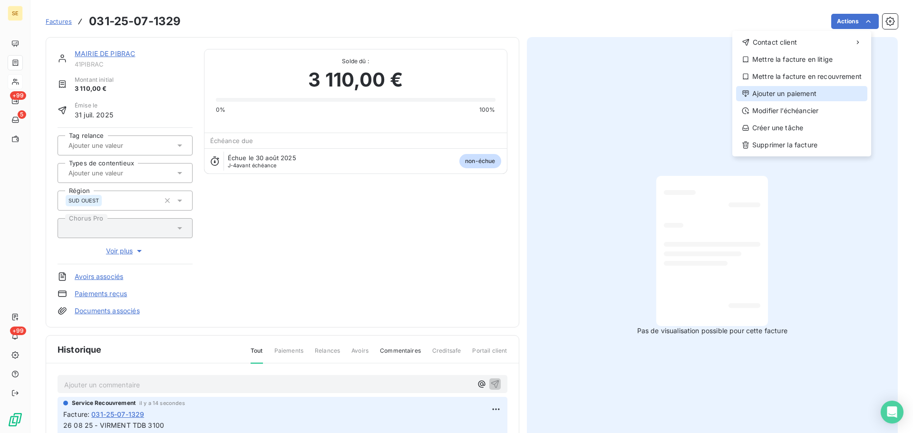
click at [805, 91] on div "Ajouter un paiement" at bounding box center [801, 93] width 131 height 15
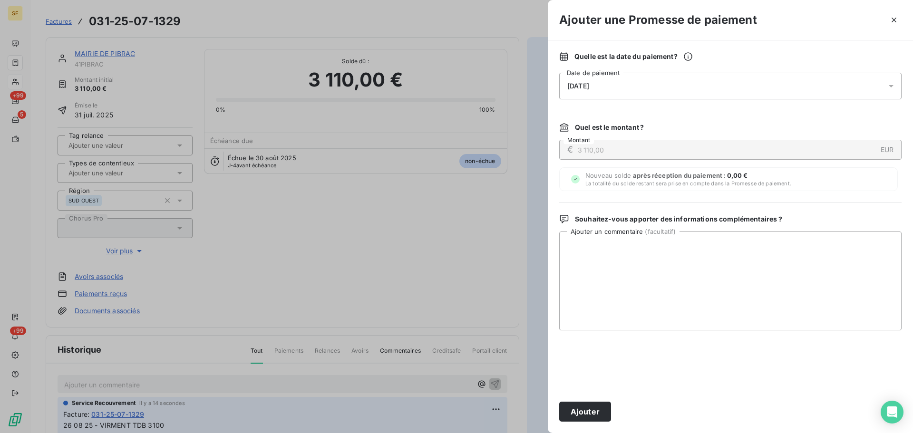
click at [722, 88] on div "[DATE]" at bounding box center [730, 86] width 342 height 27
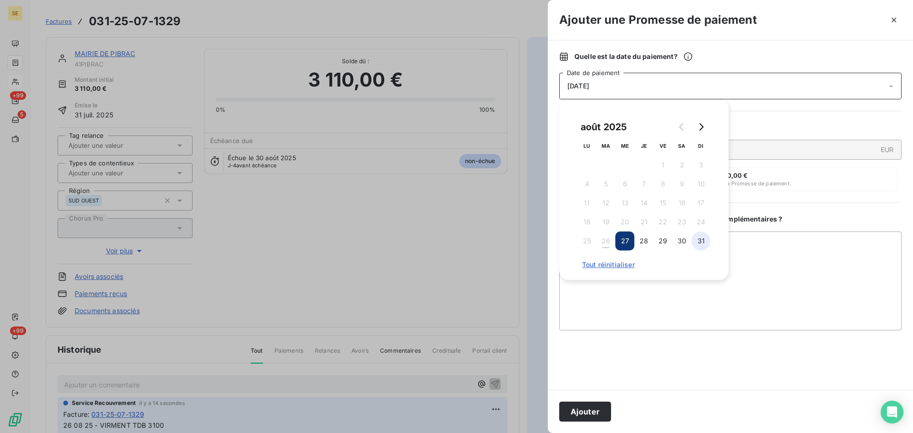
click at [704, 243] on button "31" at bounding box center [701, 241] width 19 height 19
click at [584, 416] on button "Ajouter" at bounding box center [585, 412] width 52 height 20
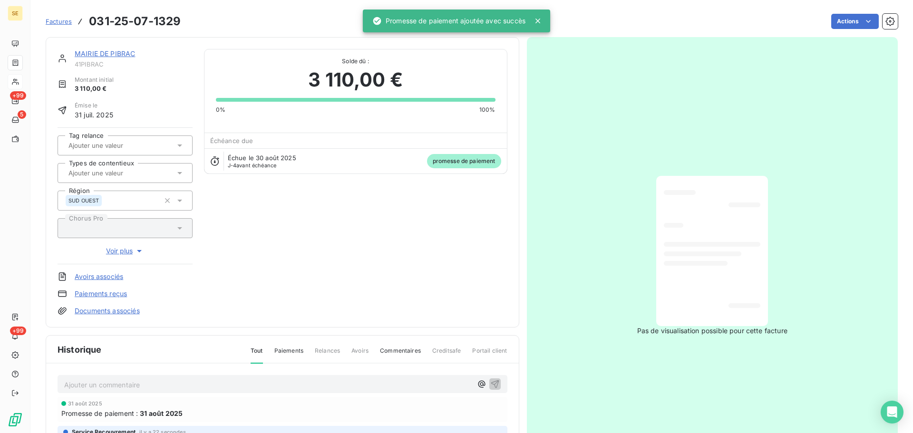
click at [92, 50] on link "MAIRIE DE PIBRAC" at bounding box center [105, 53] width 60 height 8
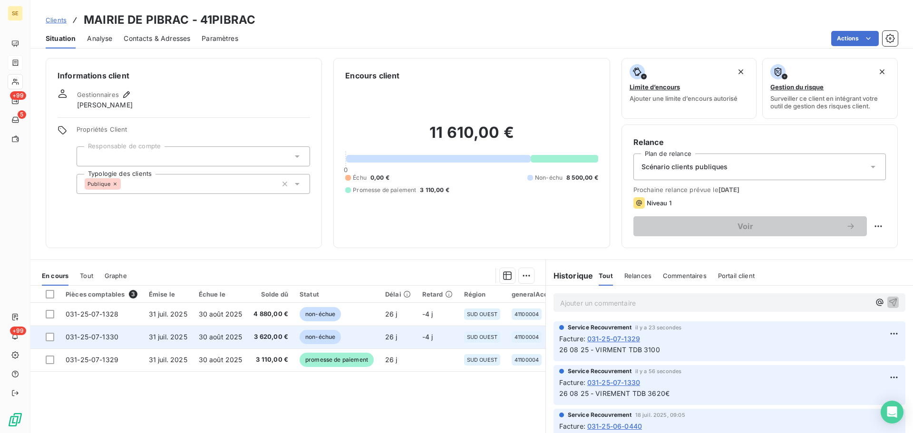
click at [205, 341] on span "30 août 2025" at bounding box center [221, 337] width 44 height 8
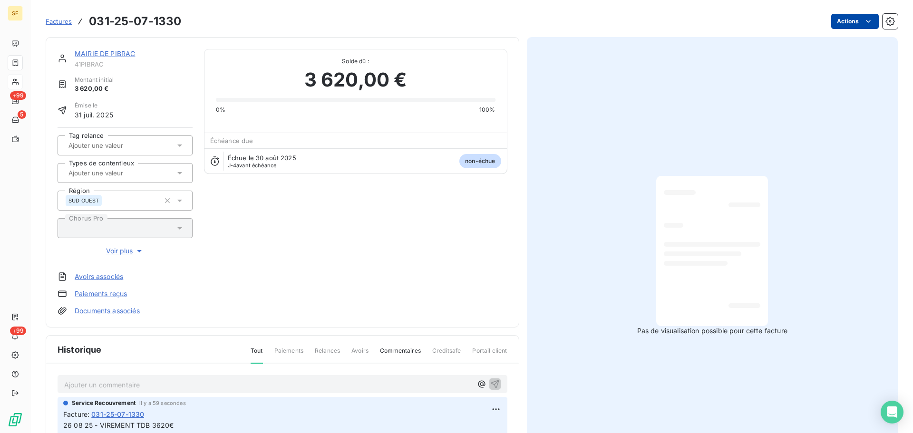
click at [846, 23] on html "SE +99 5 +99 Factures 031-25-07-1330 Actions MAIRIE DE PIBRAC 41PIBRAC Montant …" at bounding box center [456, 216] width 913 height 433
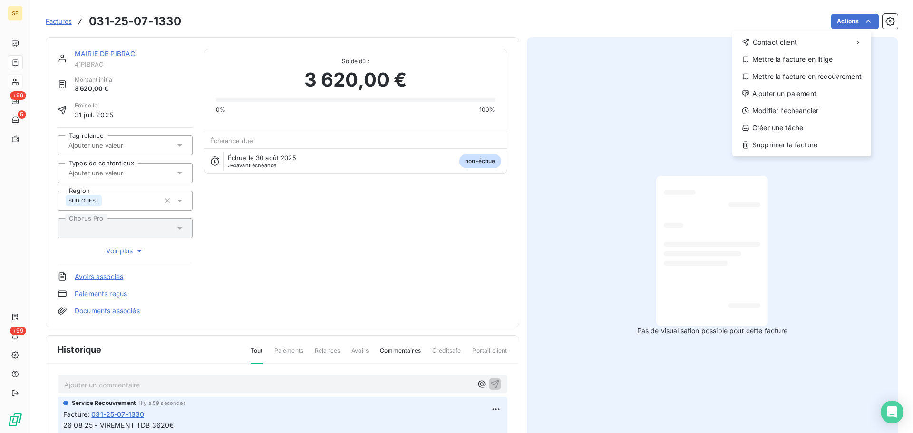
click at [811, 101] on div "Contact client Mettre la facture en litige Mettre la facture en recouvrement Aj…" at bounding box center [801, 94] width 139 height 126
click at [811, 99] on div "Ajouter un paiement" at bounding box center [801, 93] width 131 height 15
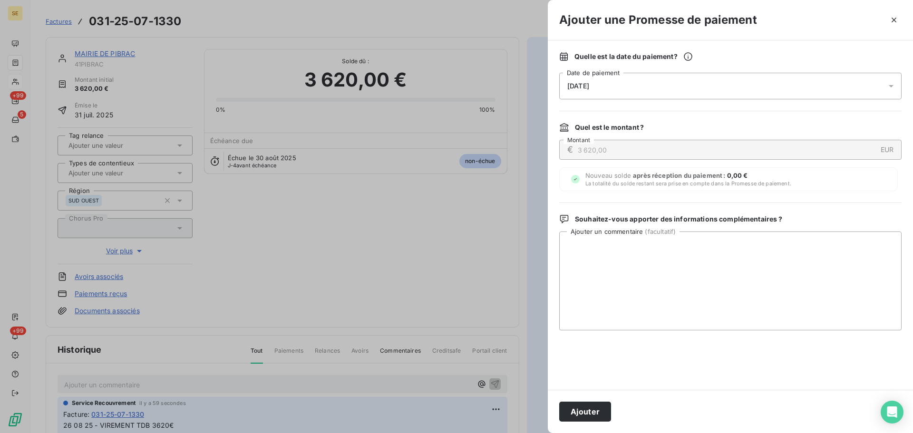
click at [665, 86] on div "[DATE]" at bounding box center [730, 86] width 342 height 27
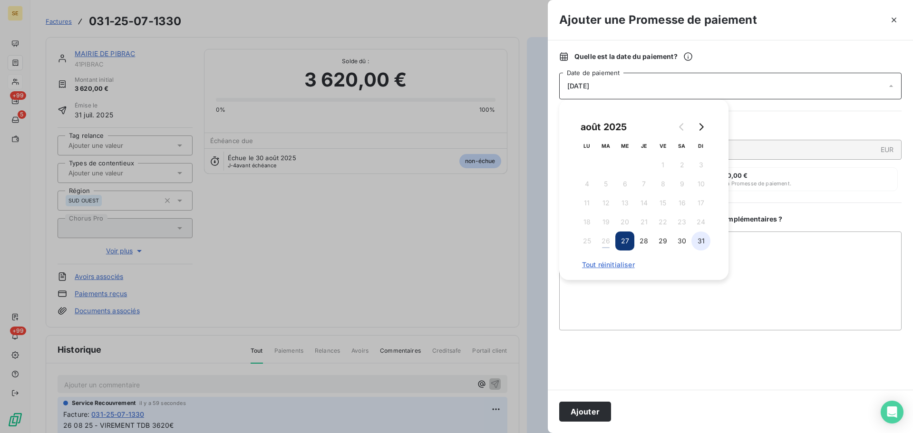
click at [703, 240] on button "31" at bounding box center [701, 241] width 19 height 19
click at [598, 410] on button "Ajouter" at bounding box center [585, 412] width 52 height 20
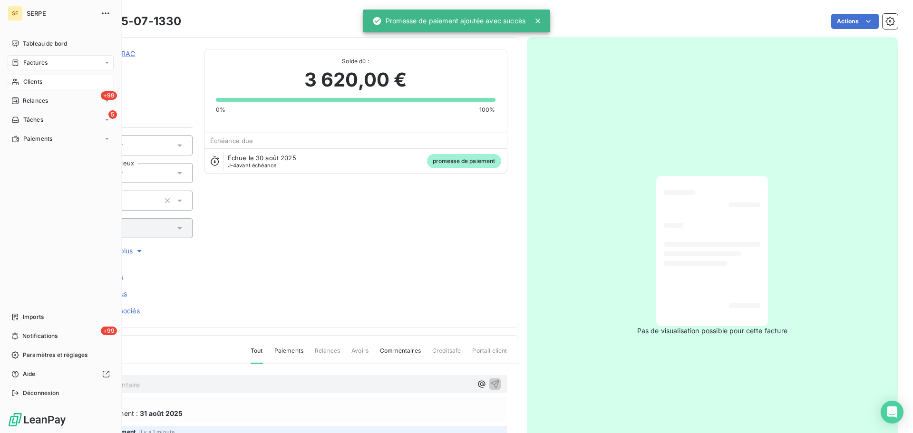
click at [31, 80] on span "Clients" at bounding box center [32, 82] width 19 height 9
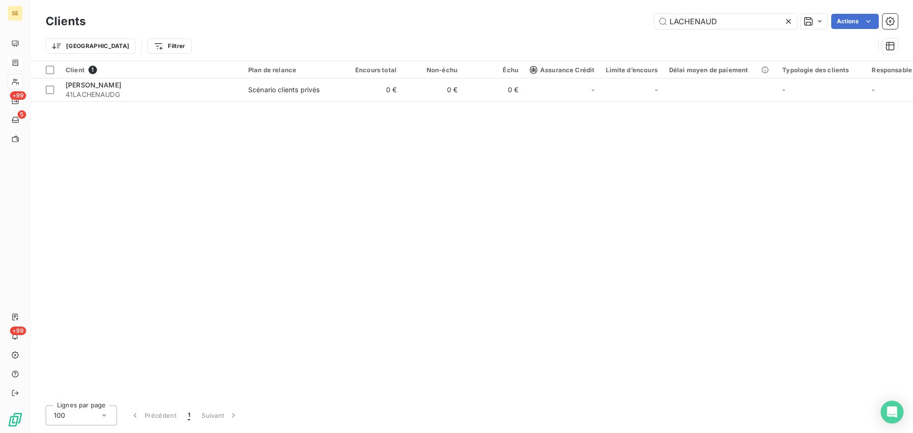
click at [790, 18] on icon at bounding box center [789, 22] width 10 height 10
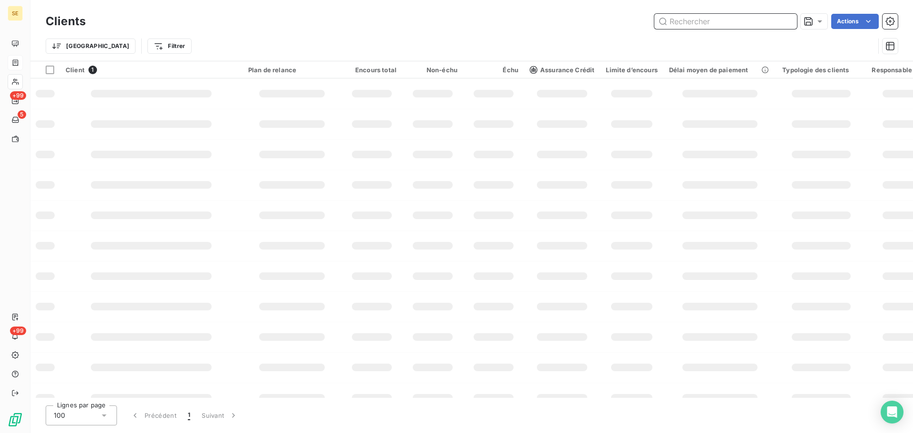
click at [736, 24] on input "text" at bounding box center [725, 21] width 143 height 15
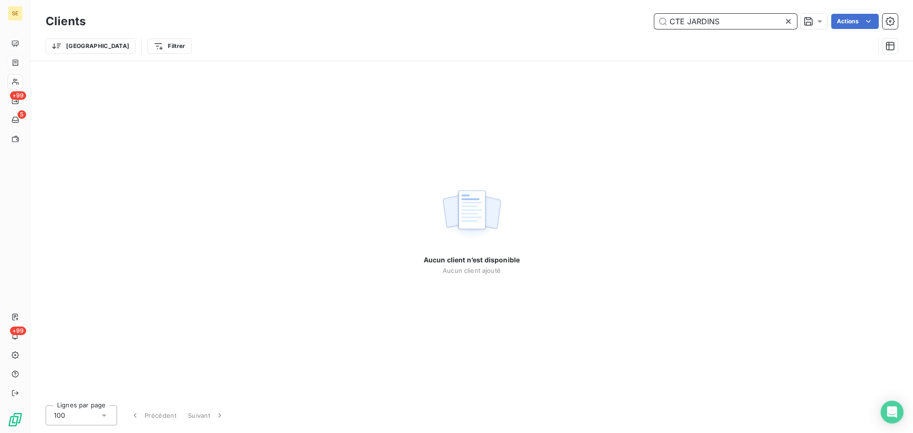
click at [677, 21] on input "CTE JARDINS" at bounding box center [725, 21] width 143 height 15
click at [735, 20] on input "CITE JARDINS" at bounding box center [725, 21] width 143 height 15
click at [688, 23] on input "CITE JARDIN" at bounding box center [725, 21] width 143 height 15
type input "CITEJARDIN"
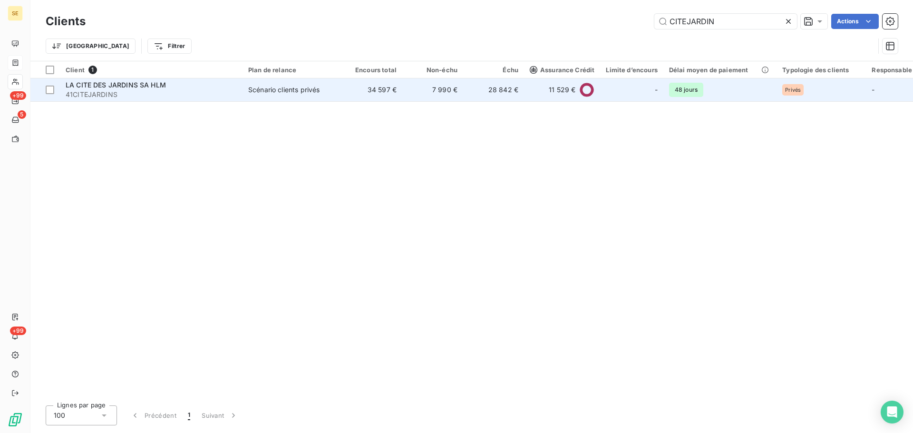
click at [258, 95] on td "Scénario clients privés" at bounding box center [292, 89] width 99 height 23
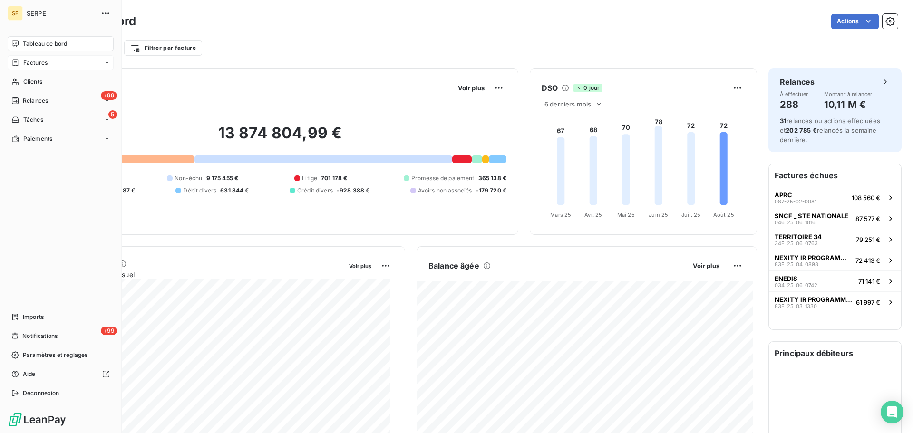
click at [32, 59] on span "Factures" at bounding box center [35, 63] width 24 height 9
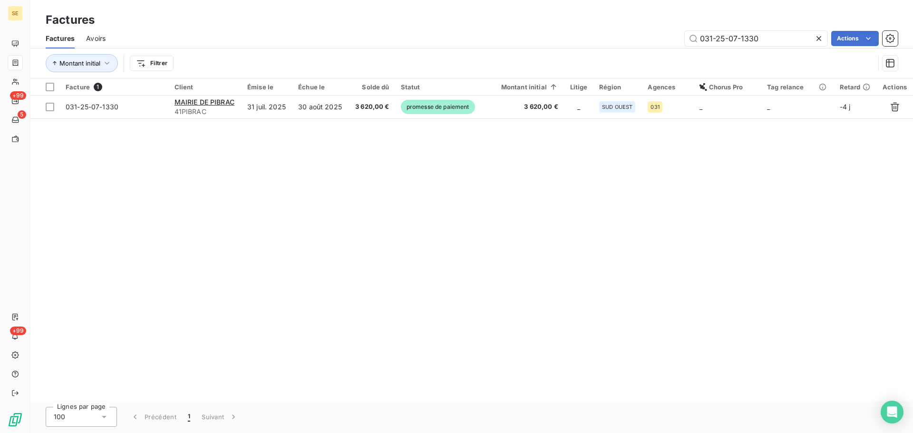
click at [818, 40] on icon at bounding box center [819, 39] width 10 height 10
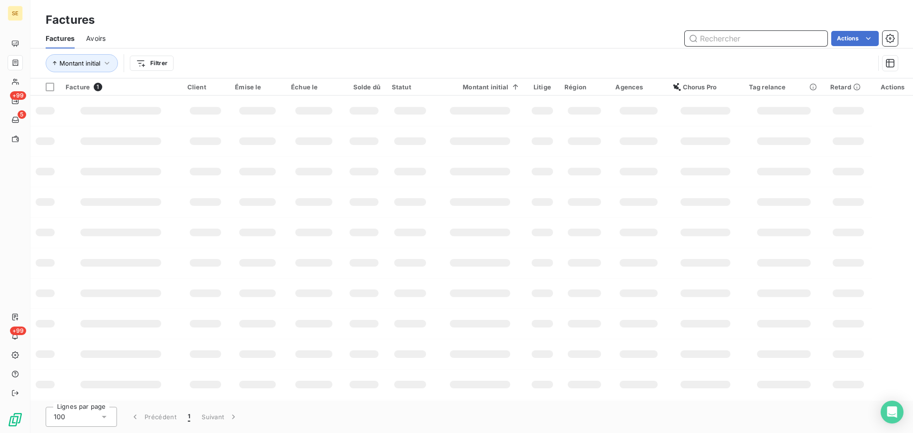
click at [716, 41] on input "text" at bounding box center [756, 38] width 143 height 15
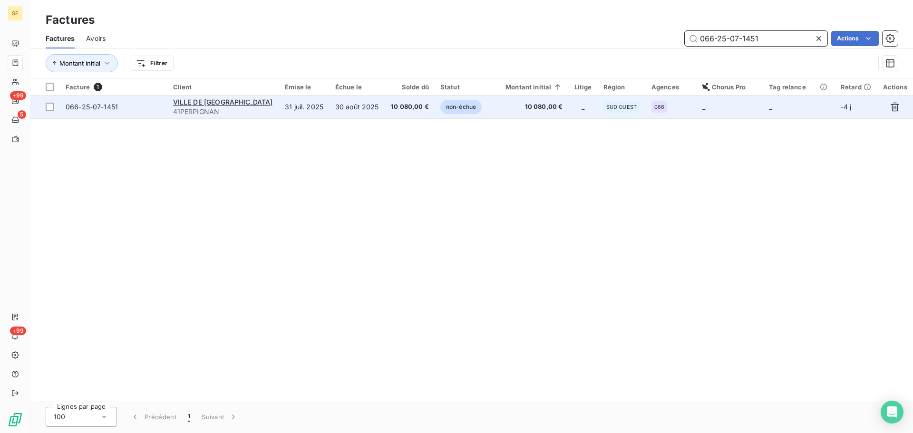
type input "066-25-07-1451"
click at [360, 109] on td "30 août 2025" at bounding box center [358, 107] width 56 height 23
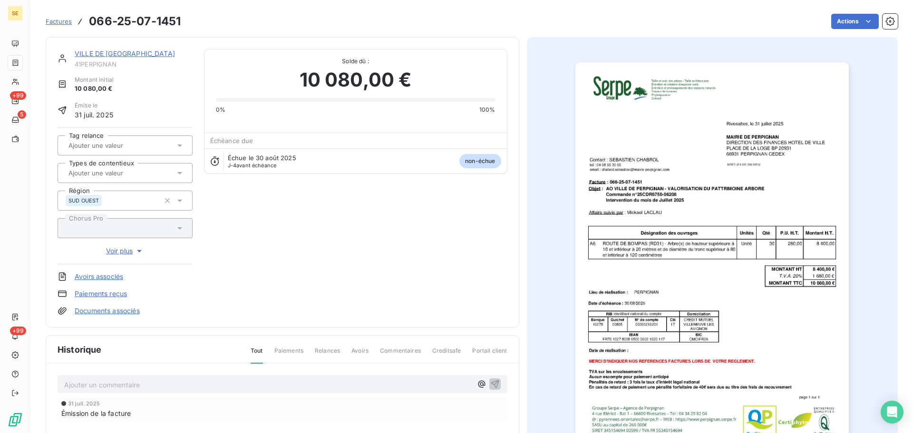
click at [141, 385] on p "Ajouter un commentaire ﻿" at bounding box center [268, 385] width 408 height 12
click at [166, 390] on p "Ajouter un commentaire ﻿" at bounding box center [268, 385] width 408 height 12
click at [490, 385] on icon "button" at bounding box center [495, 384] width 10 height 10
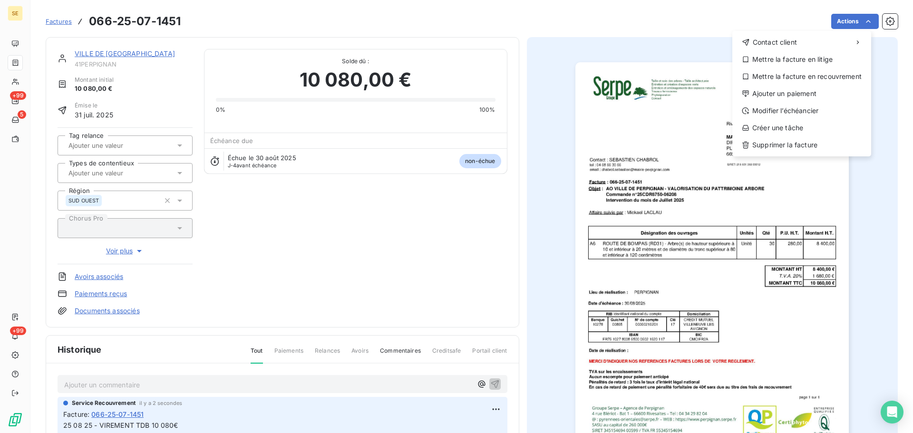
click at [857, 24] on html "SE +99 5 +99 Factures 066-25-07-1451 Actions Contact client Mettre la facture e…" at bounding box center [456, 216] width 913 height 433
click at [806, 95] on div "Ajouter un paiement" at bounding box center [801, 93] width 131 height 15
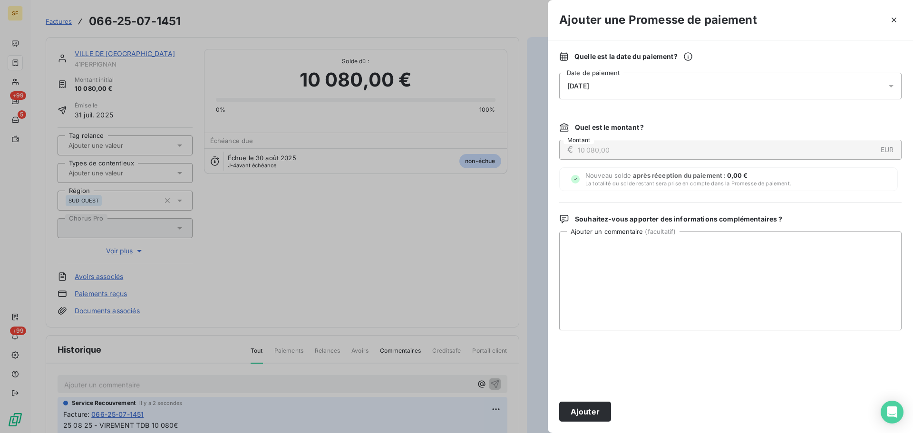
click at [776, 97] on div "[DATE]" at bounding box center [730, 86] width 342 height 27
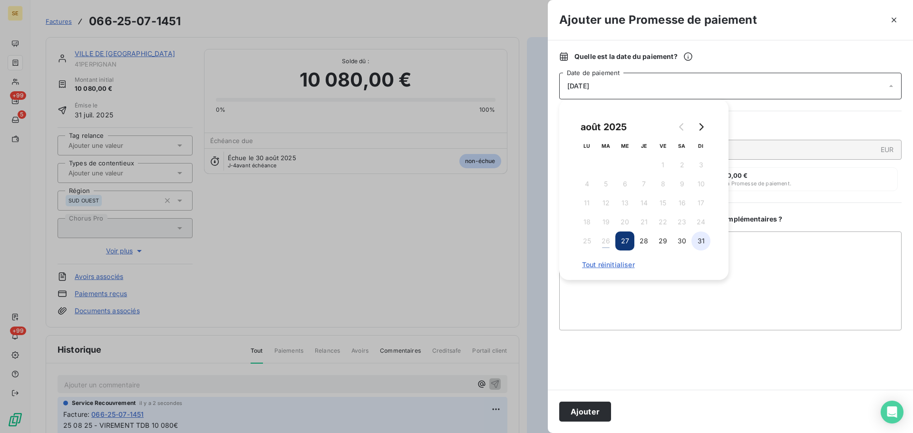
click at [702, 240] on button "31" at bounding box center [701, 241] width 19 height 19
click at [598, 411] on button "Ajouter" at bounding box center [585, 412] width 52 height 20
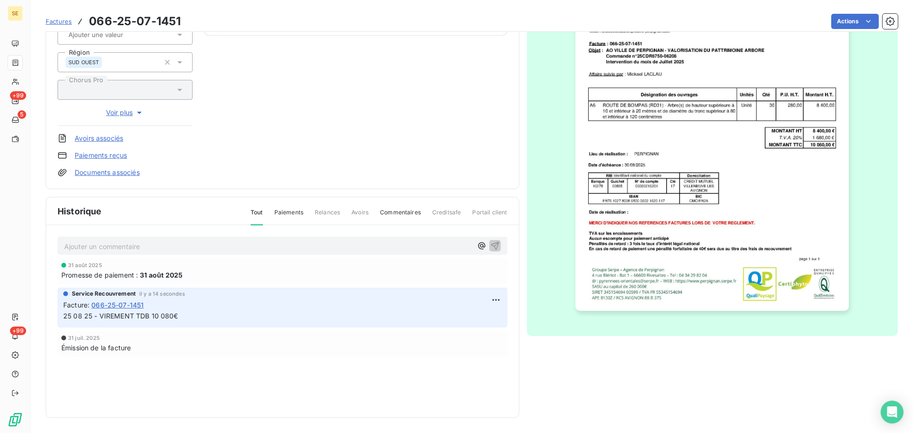
scroll to position [12, 0]
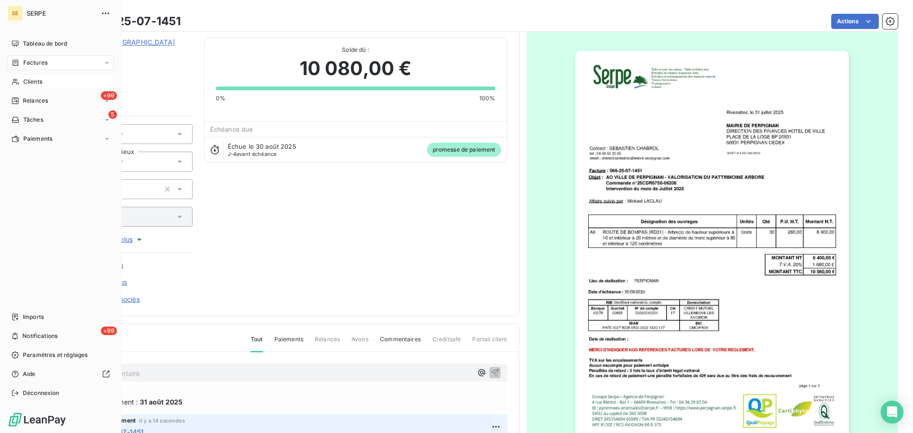
click at [24, 80] on span "Clients" at bounding box center [32, 82] width 19 height 9
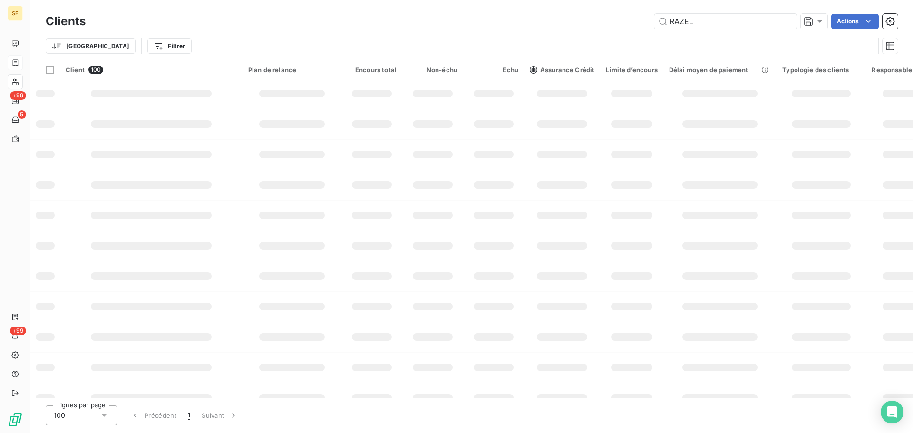
type input "RAZEL"
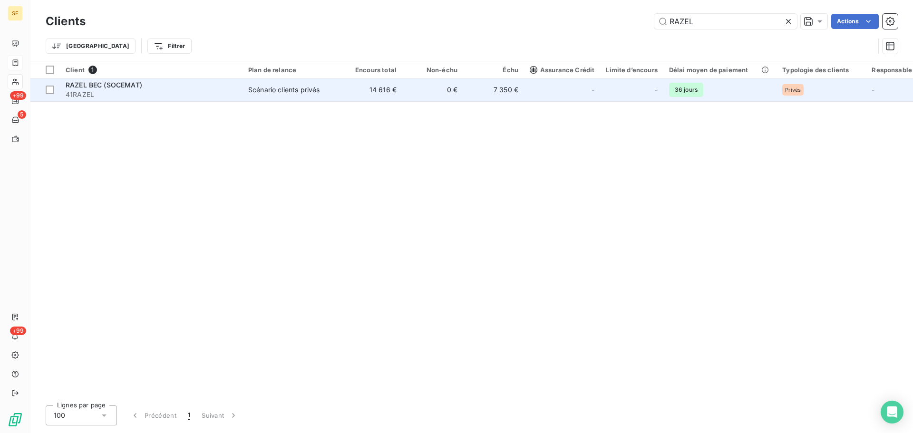
click at [303, 93] on div "Scénario clients privés" at bounding box center [283, 90] width 71 height 10
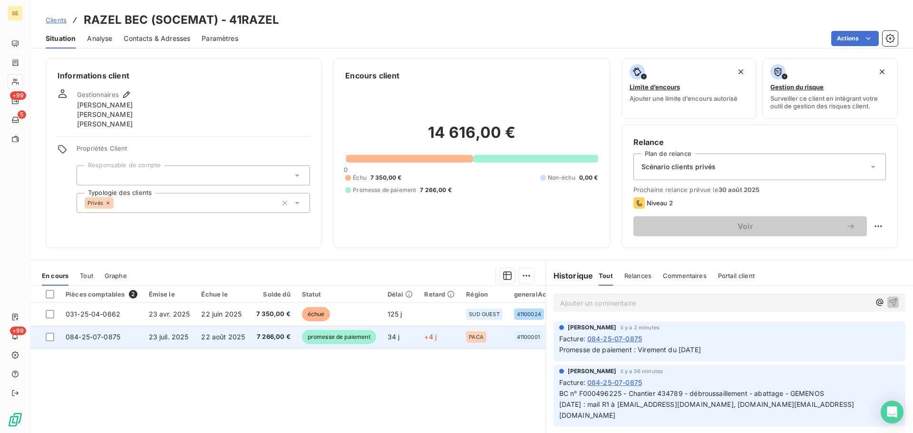
click at [283, 340] on span "7 266,00 €" at bounding box center [273, 337] width 34 height 10
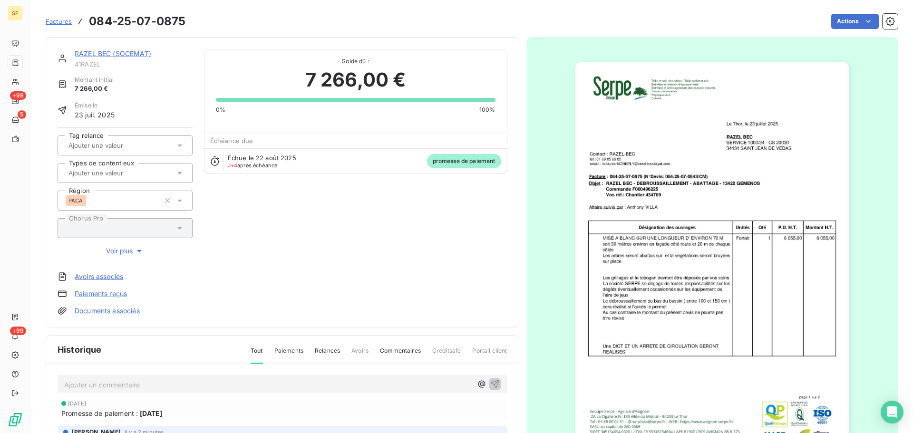
click at [120, 52] on link "RAZEL BEC (SOCEMAT)" at bounding box center [113, 53] width 77 height 8
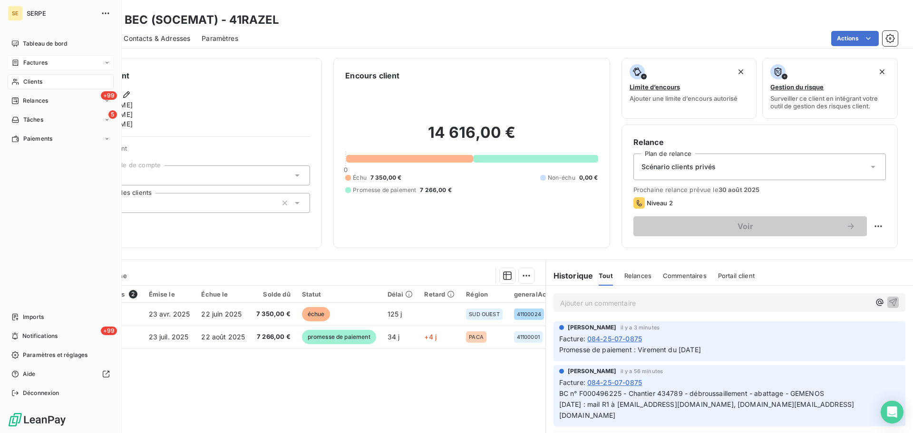
click at [36, 86] on span "Clients" at bounding box center [32, 82] width 19 height 9
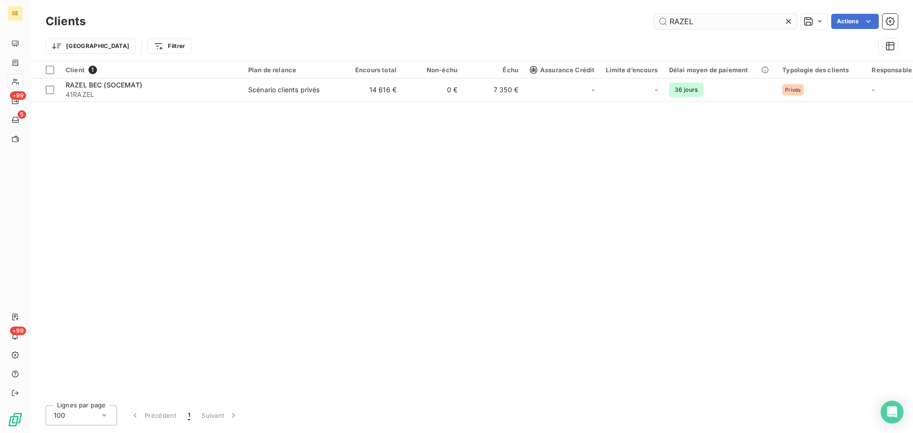
click at [706, 24] on input "RAZEL" at bounding box center [725, 21] width 143 height 15
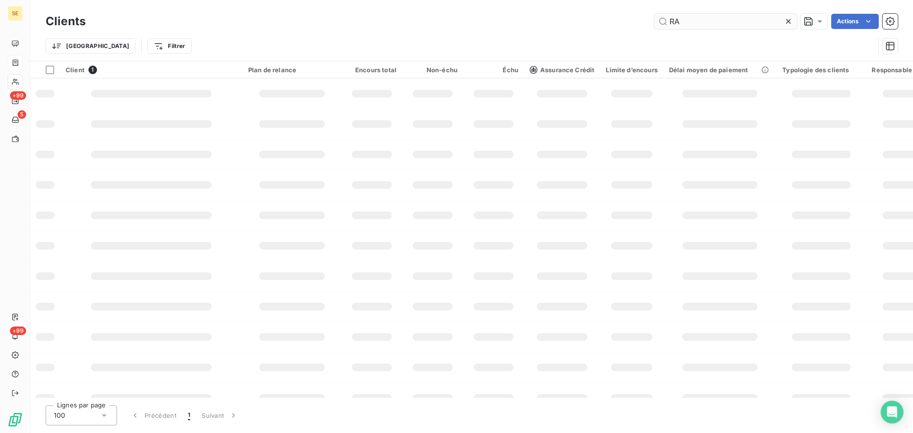
type input "R"
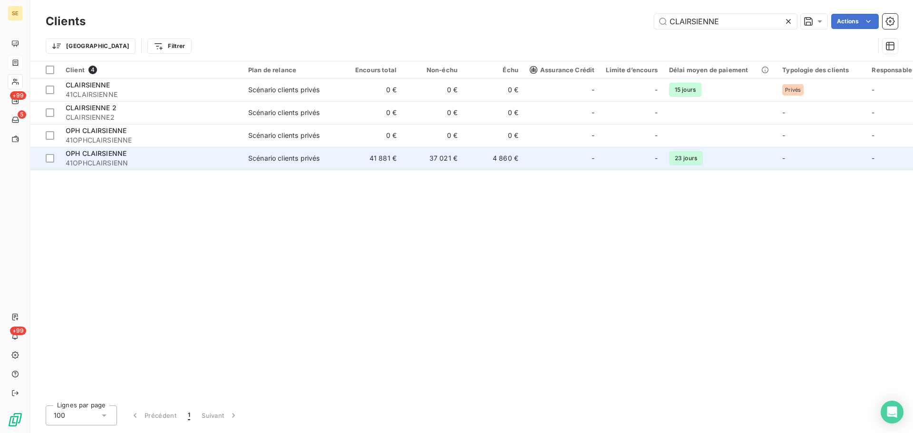
type input "CLAIRSIENNE"
click at [405, 166] on td "37 021 €" at bounding box center [432, 158] width 61 height 23
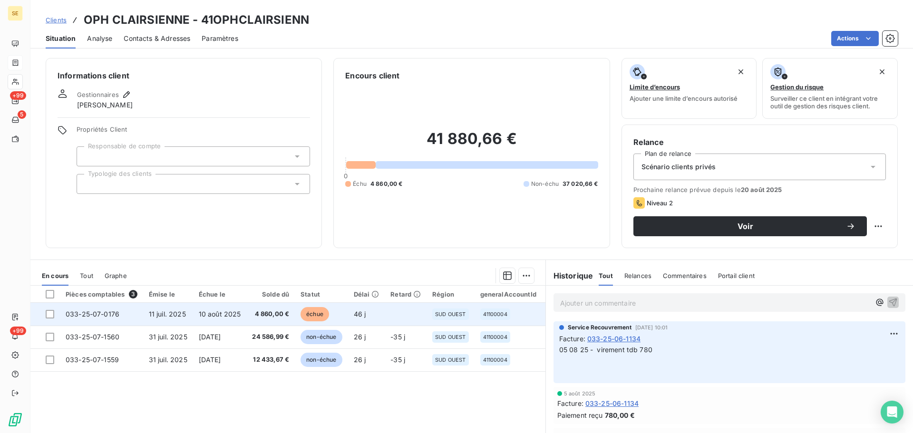
click at [278, 321] on td "4 860,00 €" at bounding box center [270, 314] width 49 height 23
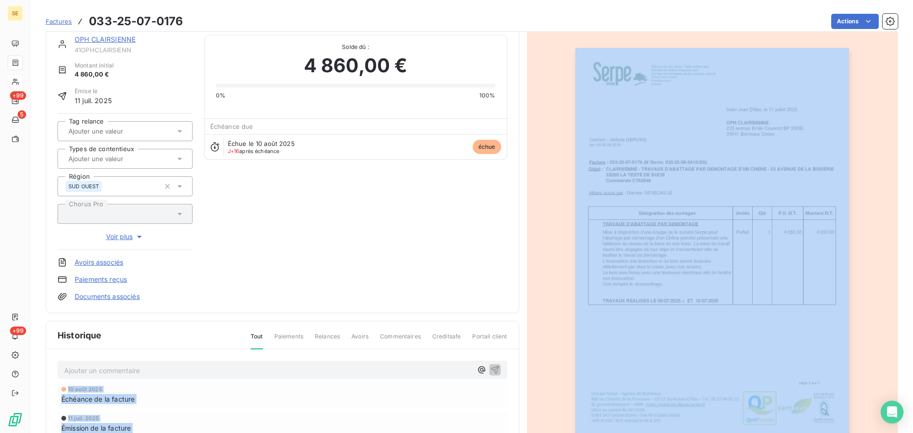
scroll to position [130, 0]
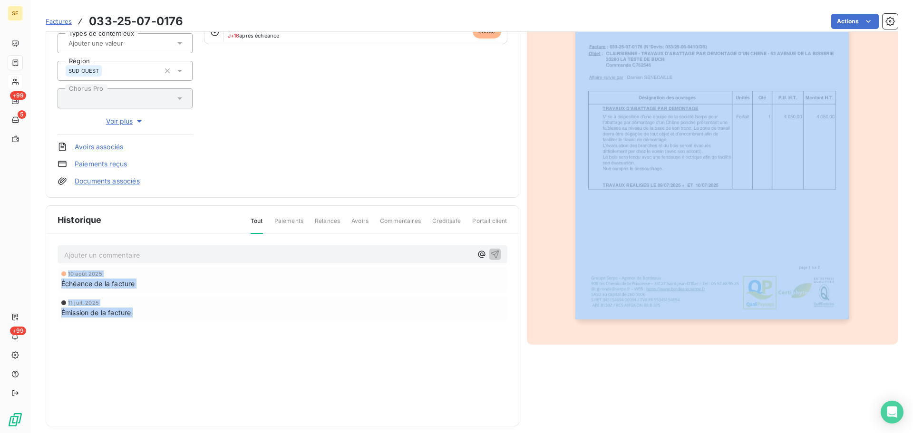
click at [182, 256] on p "Ajouter un commentaire ﻿" at bounding box center [268, 255] width 408 height 12
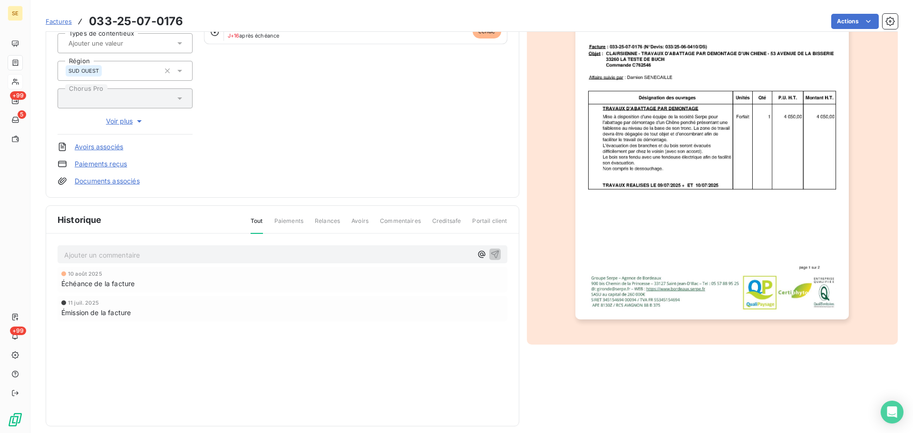
click at [154, 261] on p "Ajouter un commentaire ﻿" at bounding box center [268, 255] width 408 height 12
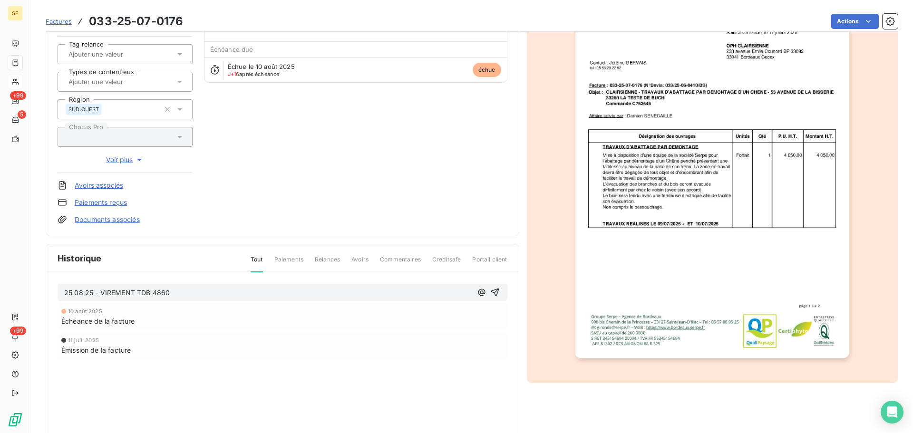
scroll to position [127, 0]
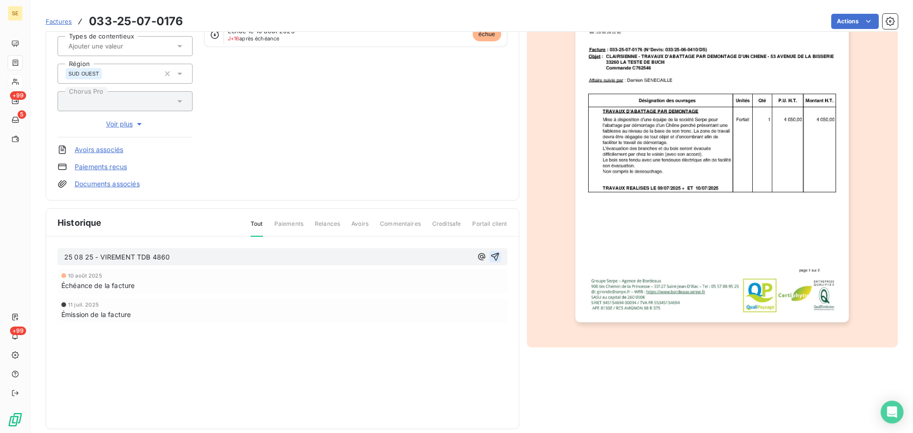
click at [491, 256] on icon "button" at bounding box center [495, 257] width 8 height 8
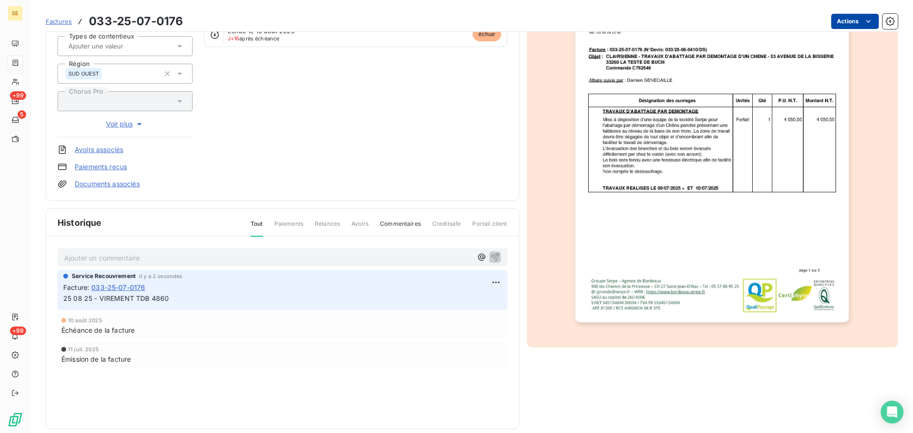
click at [845, 29] on html "SE +99 5 +99 Factures 033-25-07-0176 Actions OPH CLAIRSIENNE 41OPHCLAIRSIENN Mo…" at bounding box center [456, 216] width 913 height 433
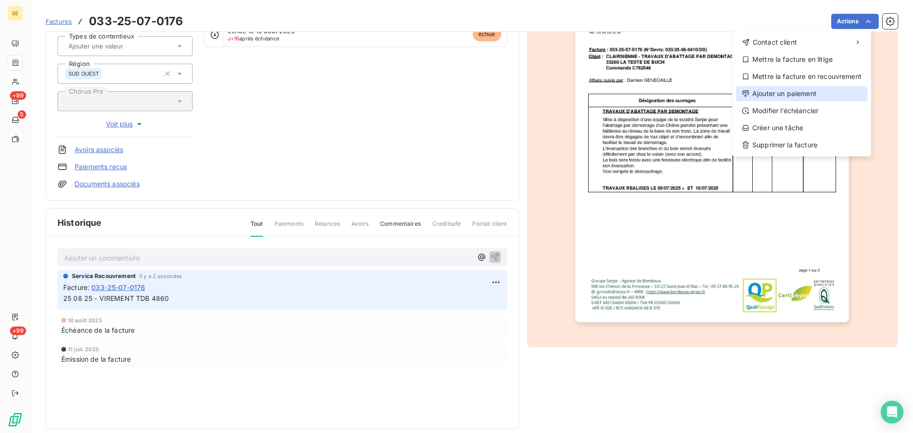
click at [820, 90] on div "Ajouter un paiement" at bounding box center [801, 93] width 131 height 15
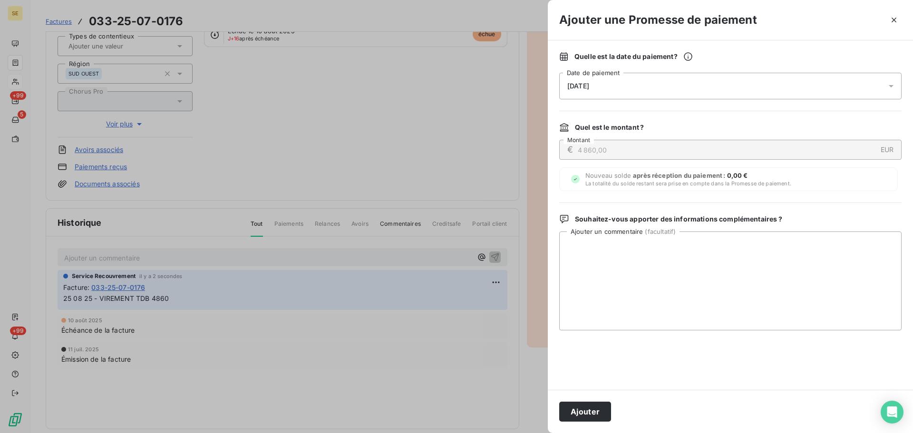
click at [808, 90] on div "[DATE]" at bounding box center [730, 86] width 342 height 27
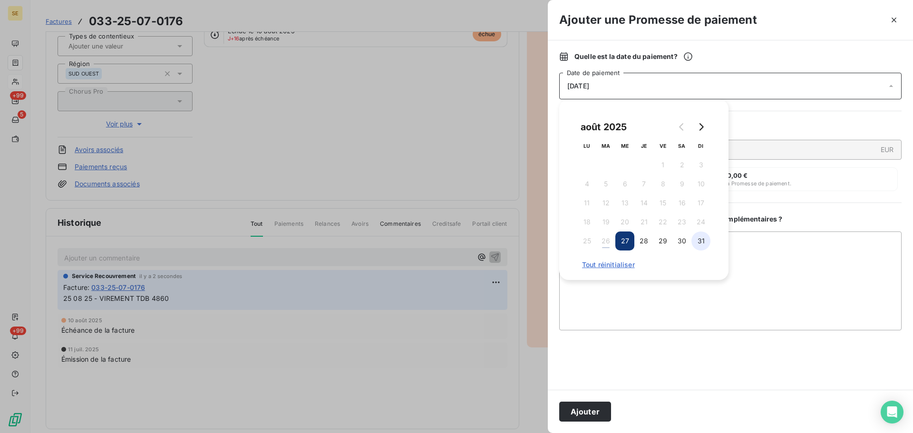
click at [704, 244] on button "31" at bounding box center [701, 241] width 19 height 19
click at [580, 414] on button "Ajouter" at bounding box center [585, 412] width 52 height 20
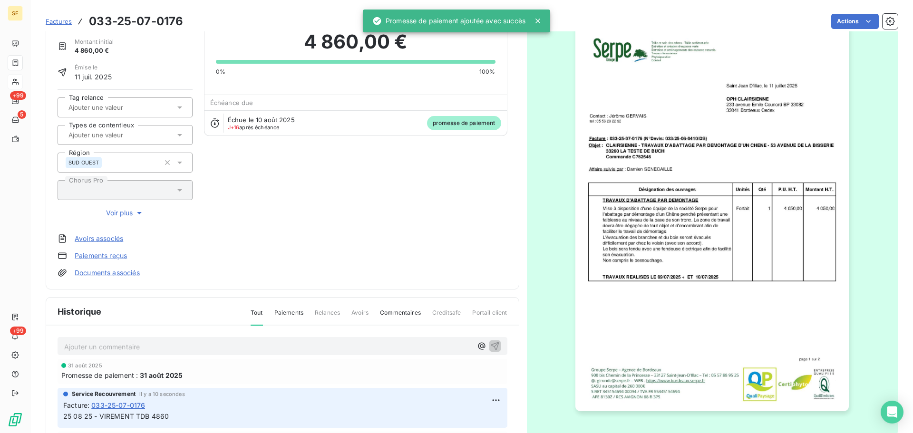
scroll to position [0, 0]
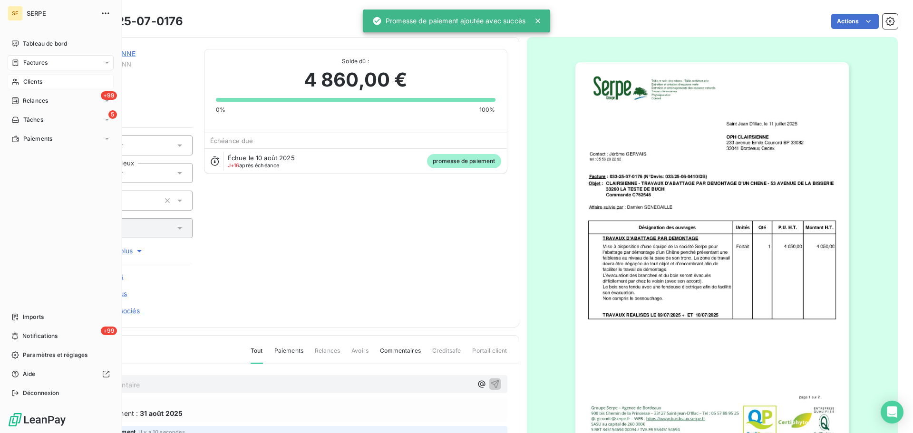
click at [24, 86] on div "Clients" at bounding box center [61, 81] width 106 height 15
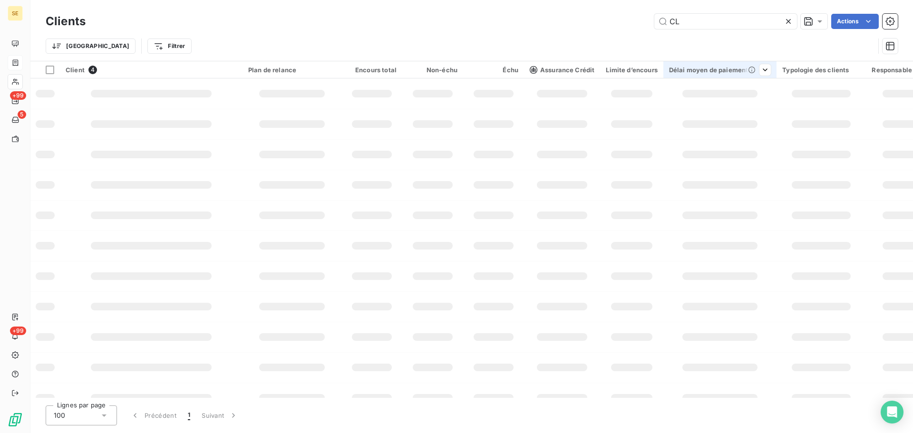
type input "C"
type input "PVE"
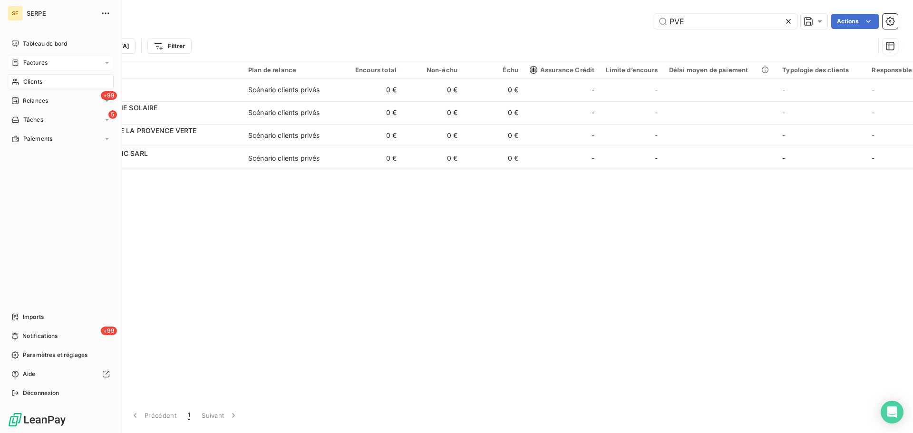
click at [21, 59] on div "Factures" at bounding box center [29, 63] width 36 height 9
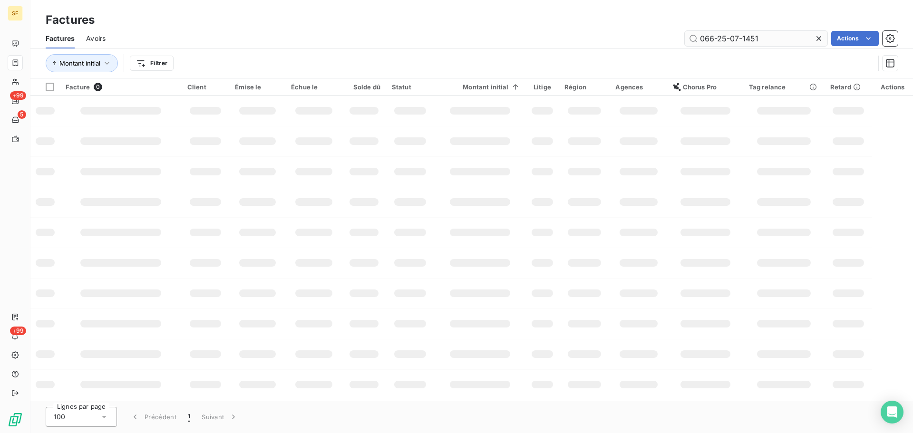
click at [816, 41] on icon at bounding box center [819, 39] width 10 height 10
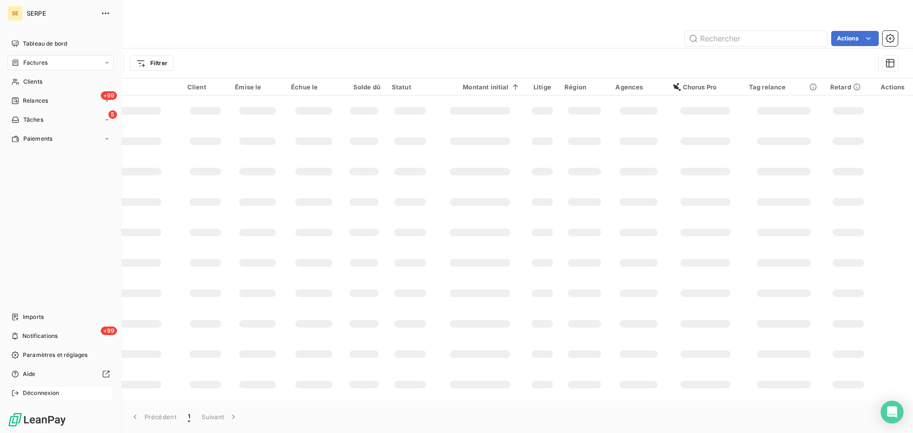
click at [28, 388] on div "Déconnexion" at bounding box center [61, 393] width 106 height 15
